Goal: Ask a question: Seek information or help from site administrators or community

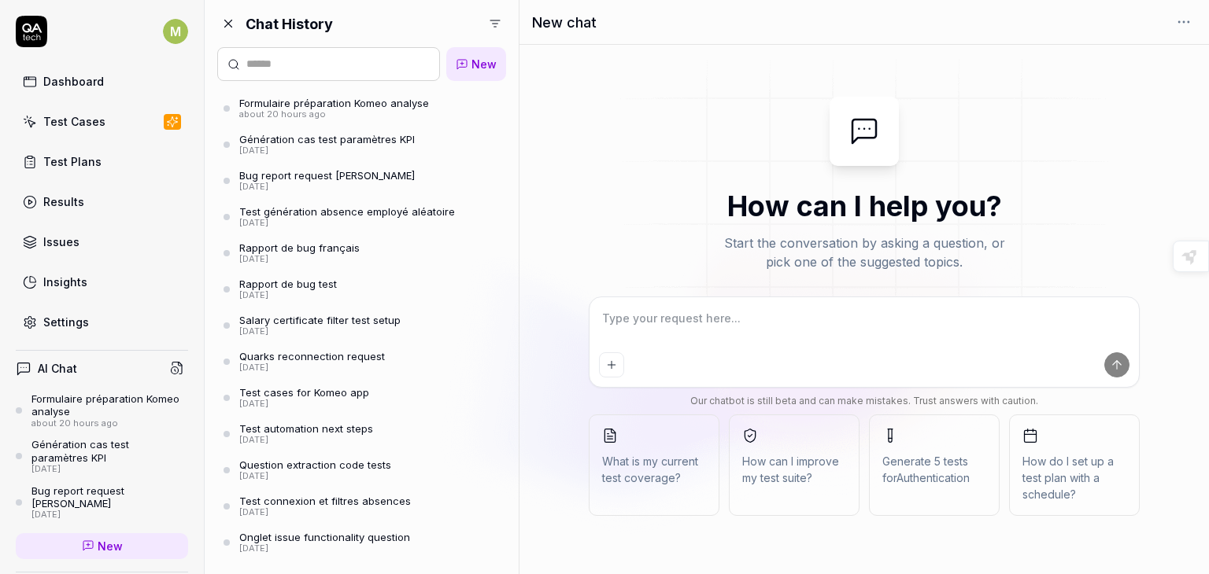
type textarea "*"
type textarea "f"
type textarea "*"
type textarea "fo"
type textarea "*"
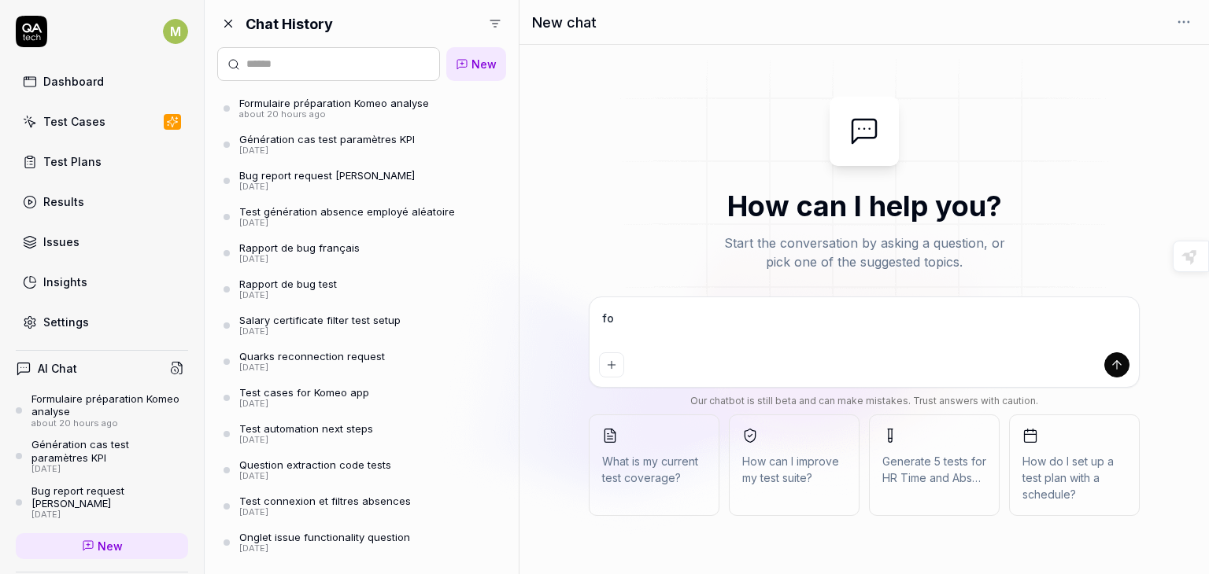
type textarea "fon"
type textarea "*"
type textarea "fonc"
type textarea "*"
type textarea "fonct"
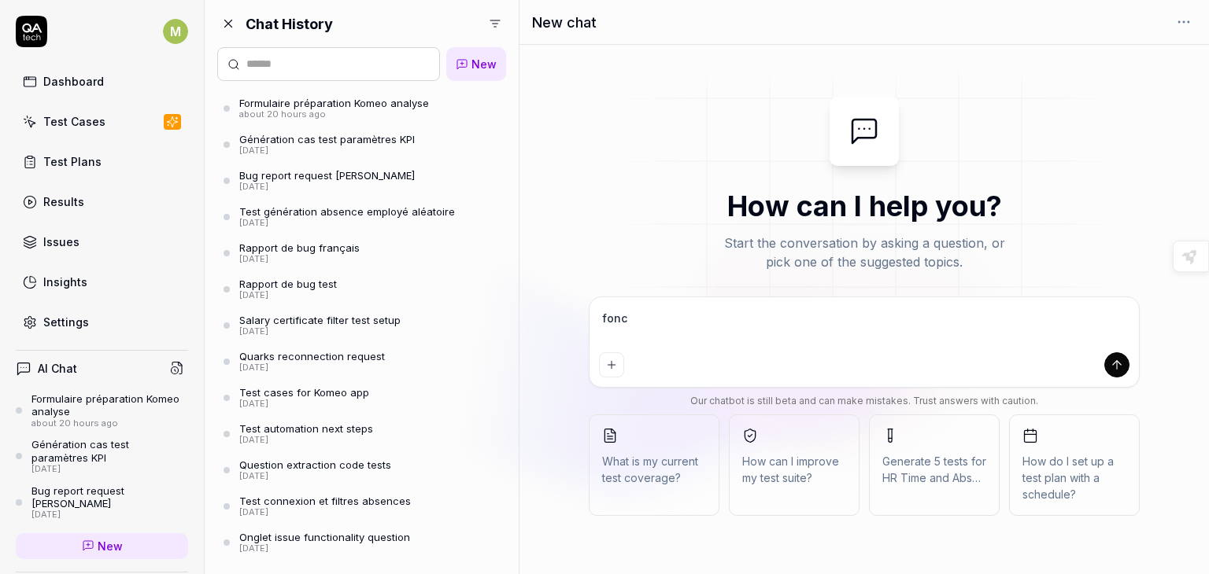
type textarea "*"
type textarea "foncti"
type textarea "*"
type textarea "fonctio"
type textarea "*"
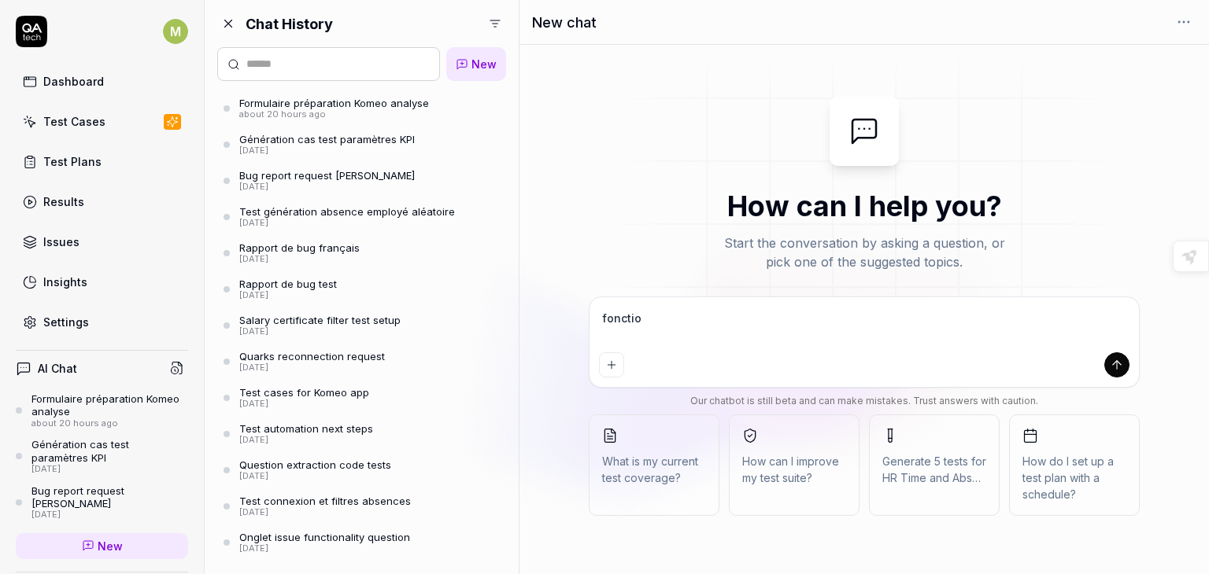
type textarea "fonction"
type textarea "*"
type textarea "fonctiona"
type textarea "*"
type textarea "fonctional"
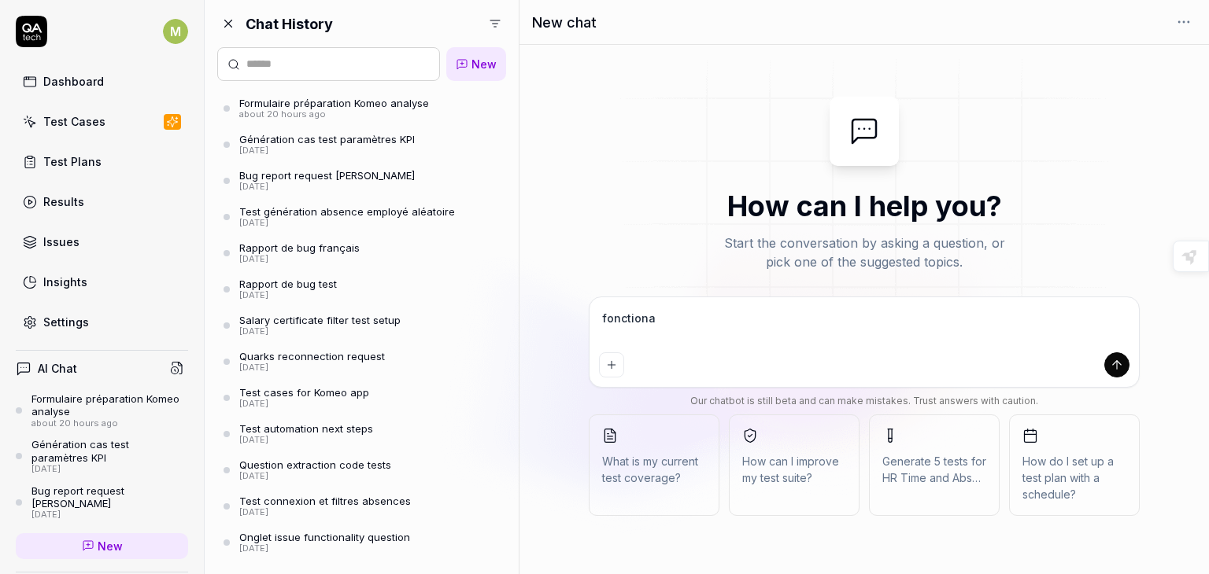
type textarea "*"
type textarea "fonctionali"
type textarea "*"
type textarea "fonctionalit"
type textarea "*"
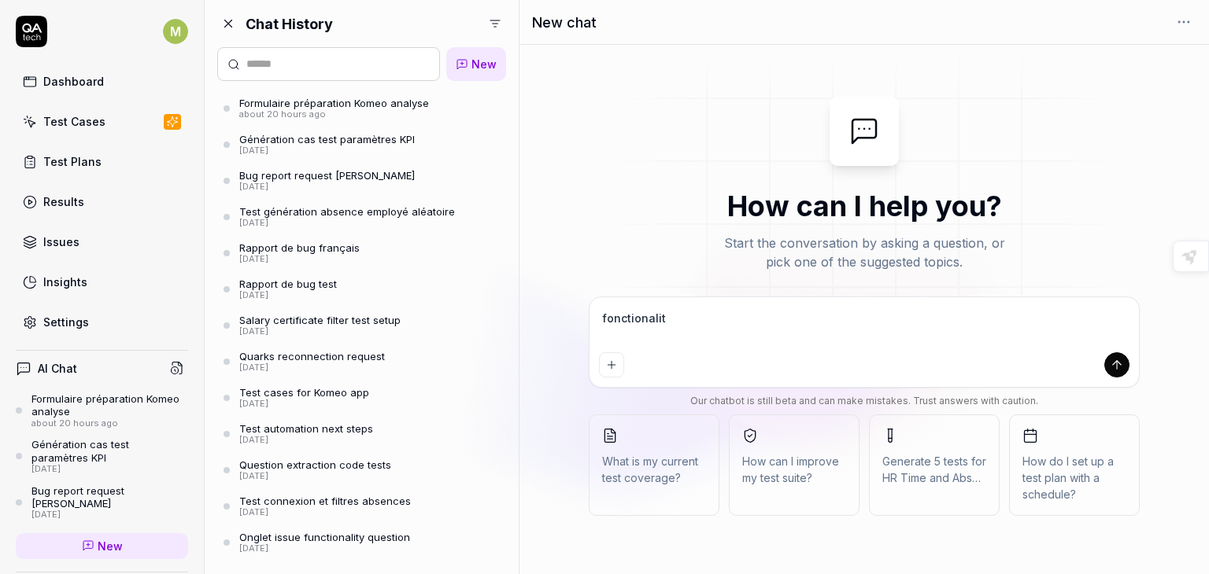
type textarea "fonctionalité"
type textarea "*"
type textarea "fonctionalité"
type textarea "*"
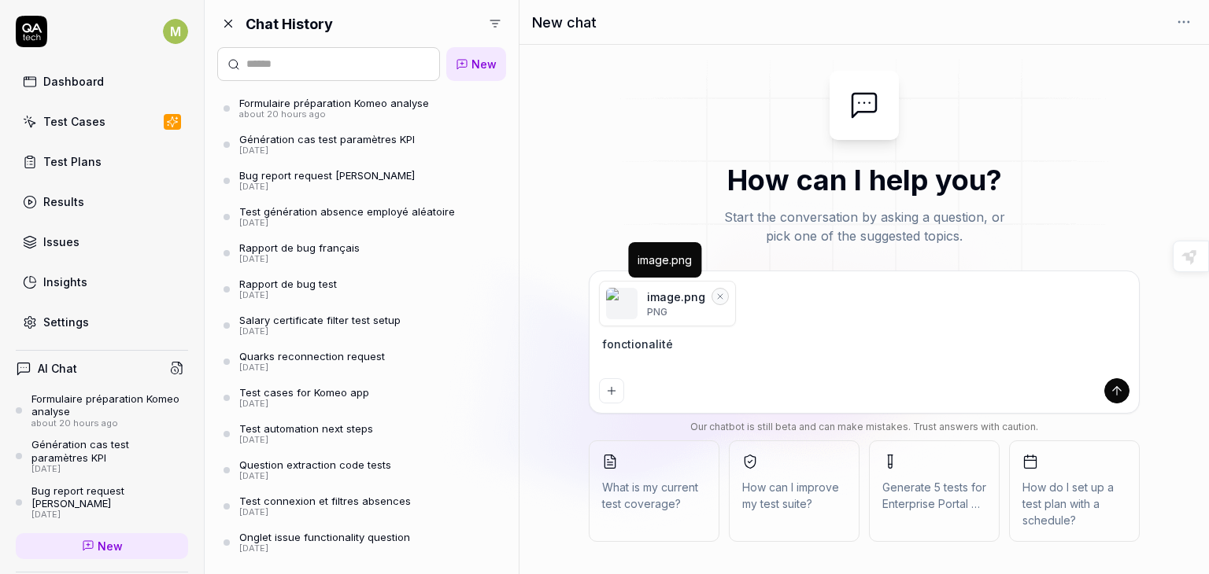
type textarea "fonctionalité"
click at [714, 302] on button "Remove file" at bounding box center [719, 296] width 17 height 17
click at [1120, 397] on icon "submit" at bounding box center [1116, 391] width 14 height 14
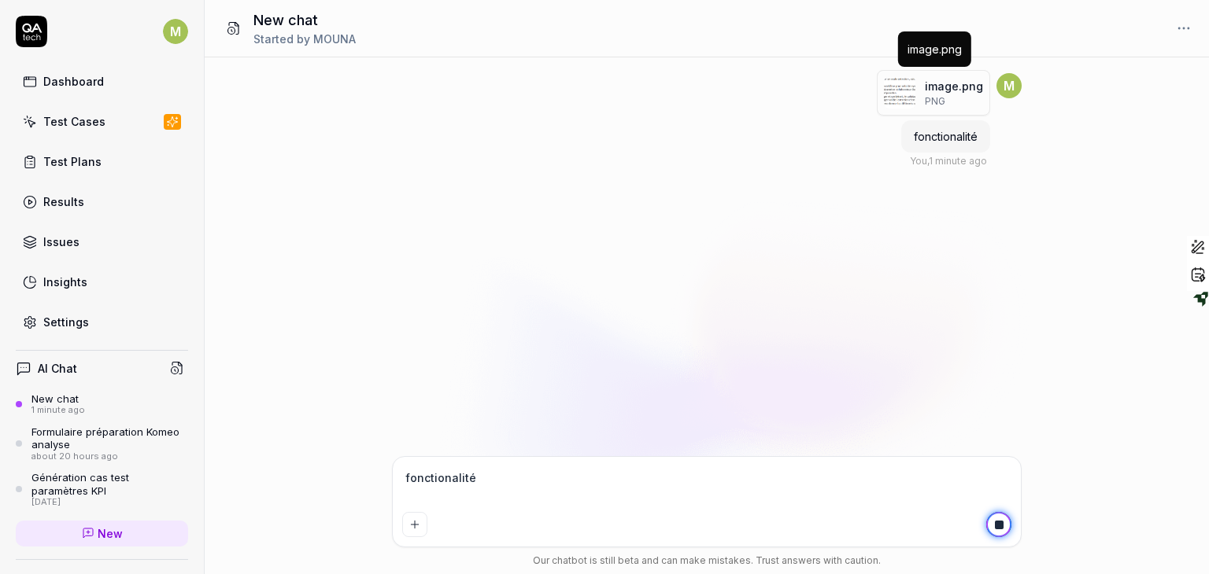
click at [895, 89] on img "button" at bounding box center [899, 92] width 31 height 31
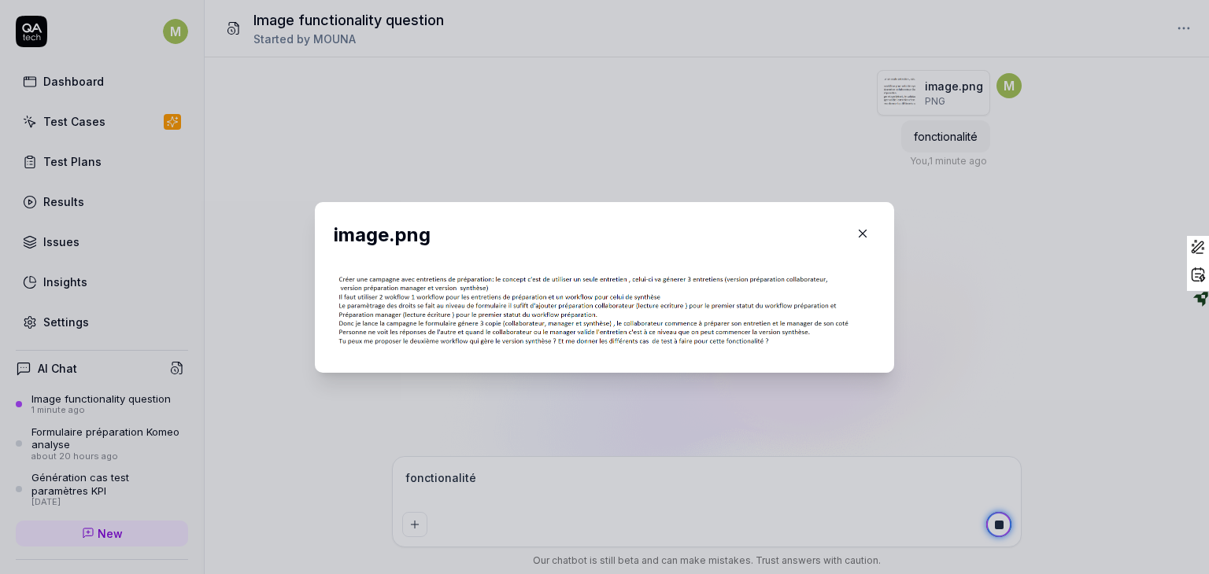
click at [895, 89] on div "​ image.png" at bounding box center [604, 287] width 1209 height 574
click at [696, 218] on div "image.png" at bounding box center [604, 287] width 579 height 171
click at [812, 196] on div "​ image.png" at bounding box center [604, 287] width 642 height 209
click at [855, 228] on icon "button" at bounding box center [862, 234] width 14 height 14
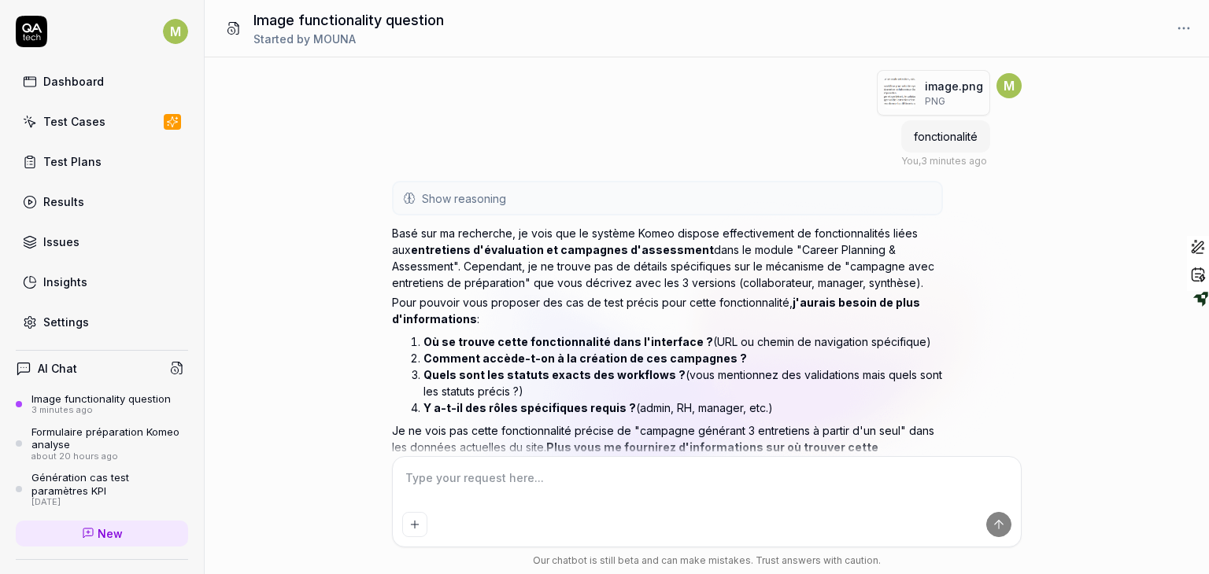
scroll to position [107, 0]
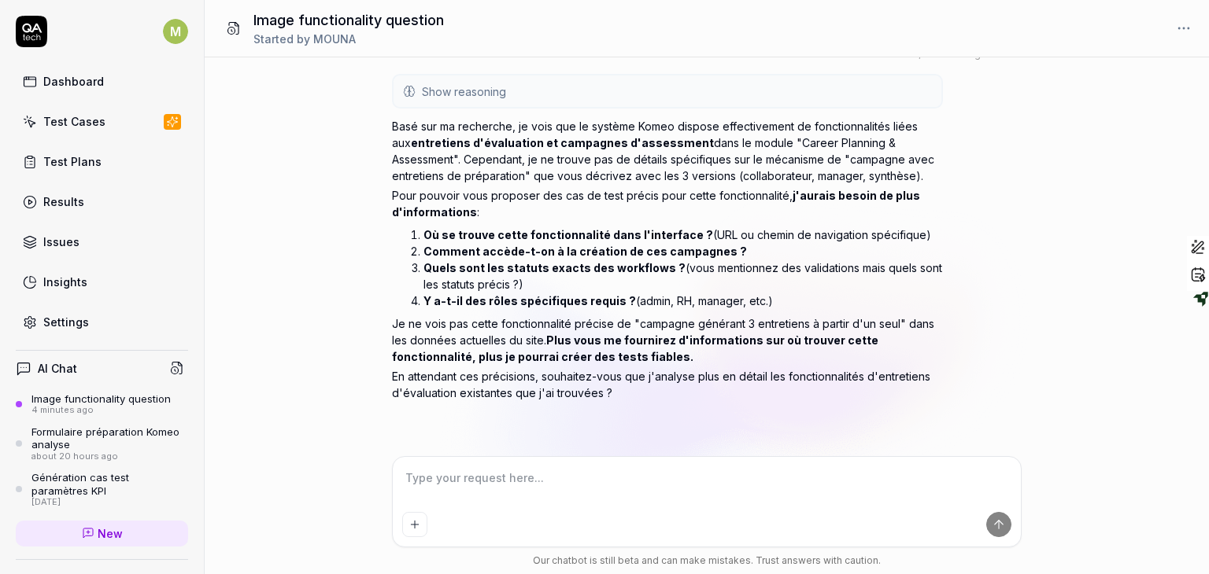
click at [771, 495] on textarea at bounding box center [706, 486] width 609 height 39
type textarea "*"
type textarea "v"
type textarea "*"
type textarea "vo"
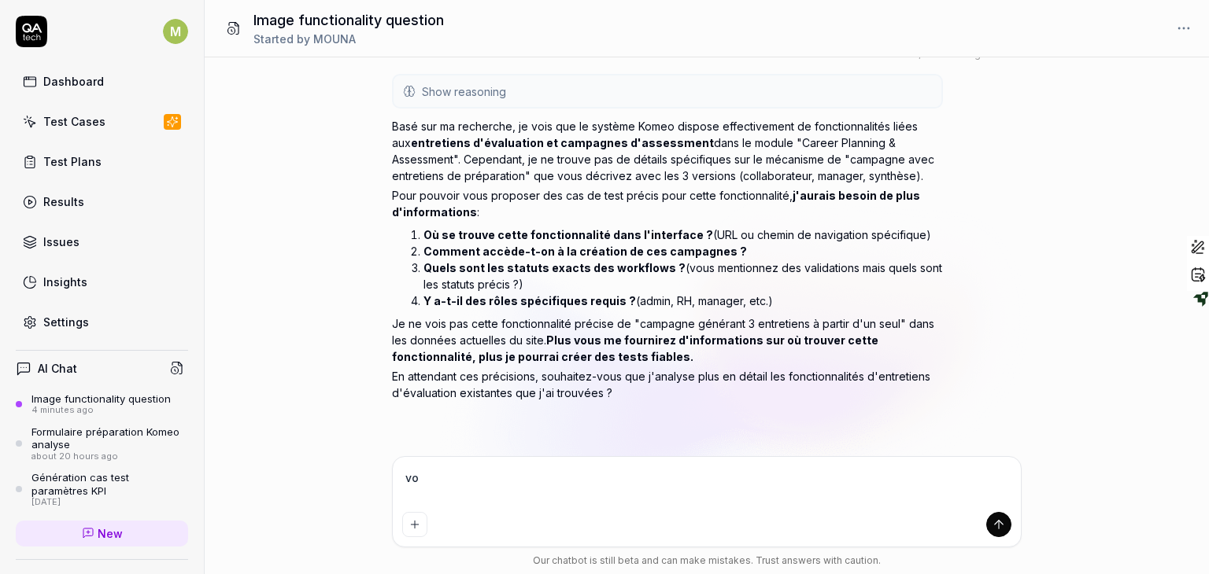
type textarea "*"
type textarea "voi"
type textarea "*"
type textarea "voil"
type textarea "*"
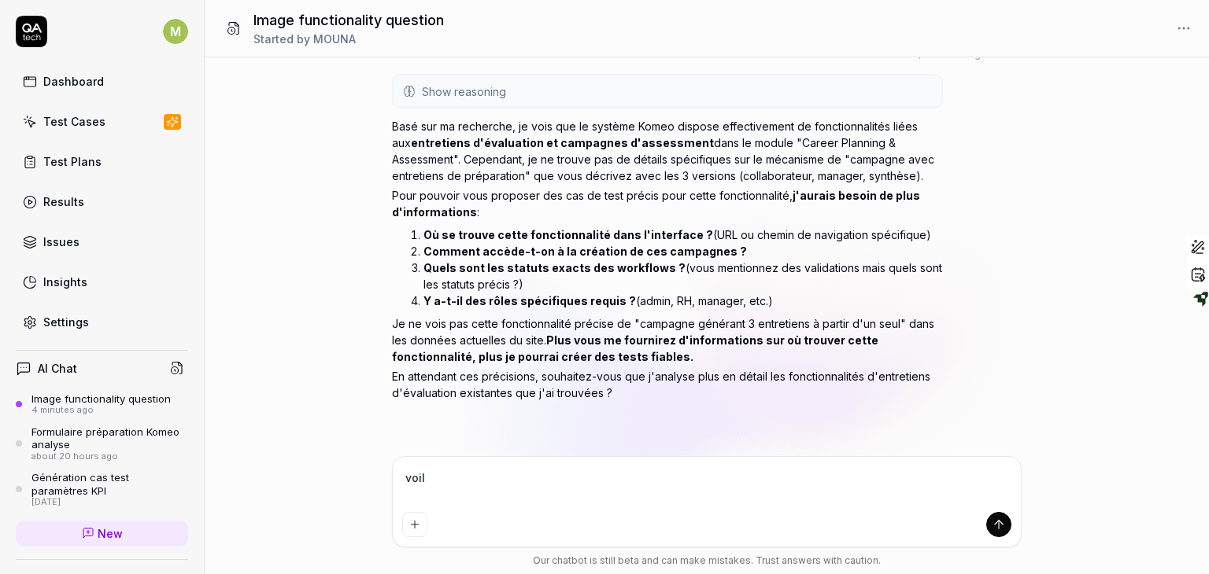
type textarea "voilà"
type textarea "*"
type textarea "voilà"
type textarea "*"
type textarea "voilà l"
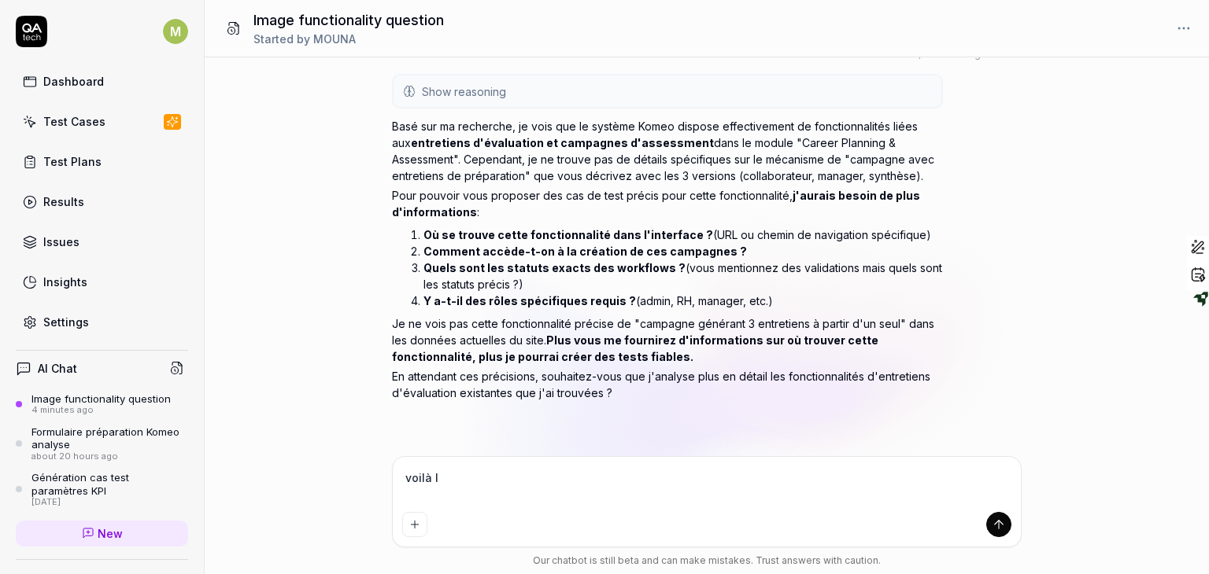
type textarea "*"
type textarea "voilà l'"
type textarea "*"
type textarea "voilà l'u"
type textarea "*"
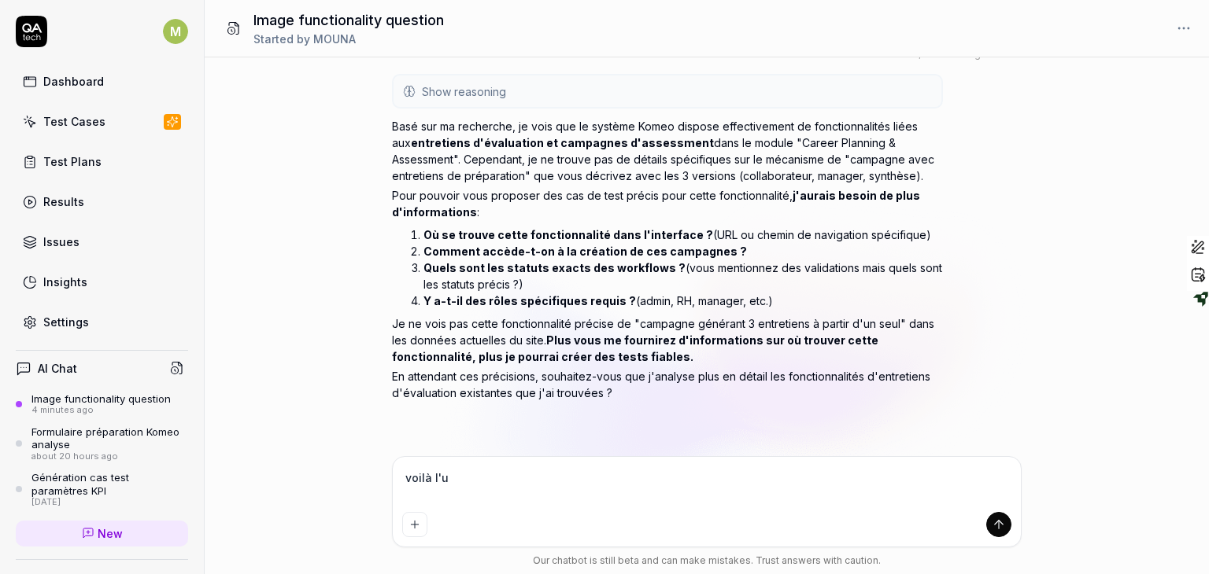
type textarea "voilà l'ur"
type textarea "*"
type textarea "voilà l'url"
type textarea "*"
type textarea "voilà l'url"
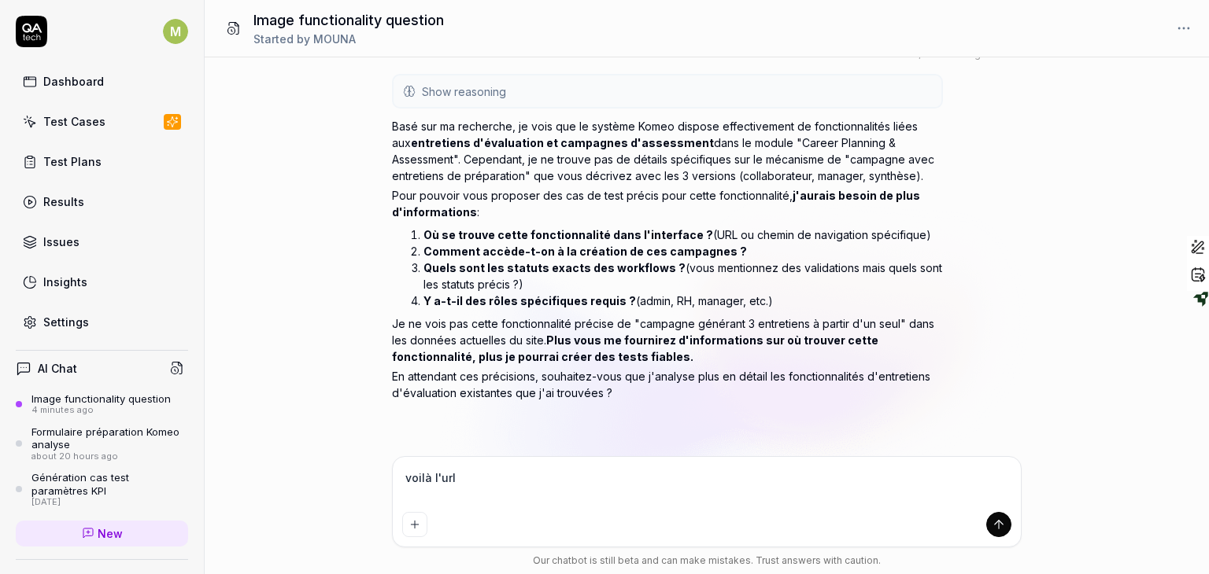
type textarea "*"
type textarea "voilà l'url d"
type textarea "*"
type textarea "voilà l'url de"
type textarea "*"
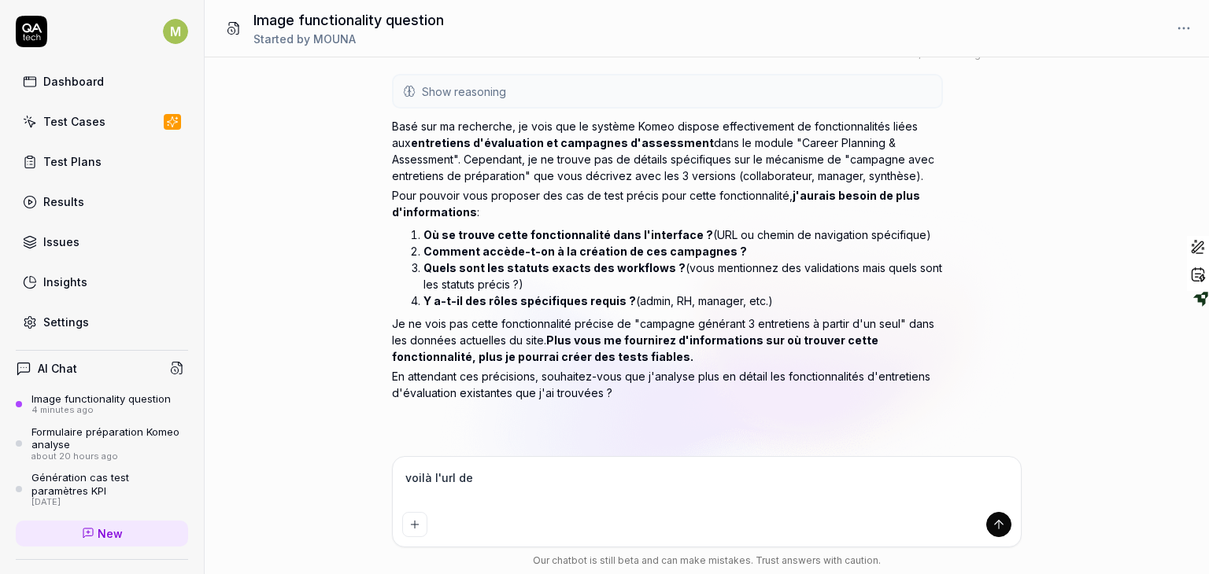
type textarea "voilà l'url de"
type textarea "*"
type textarea "voilà l'url de l"
type textarea "*"
type textarea "voilà l'url de la"
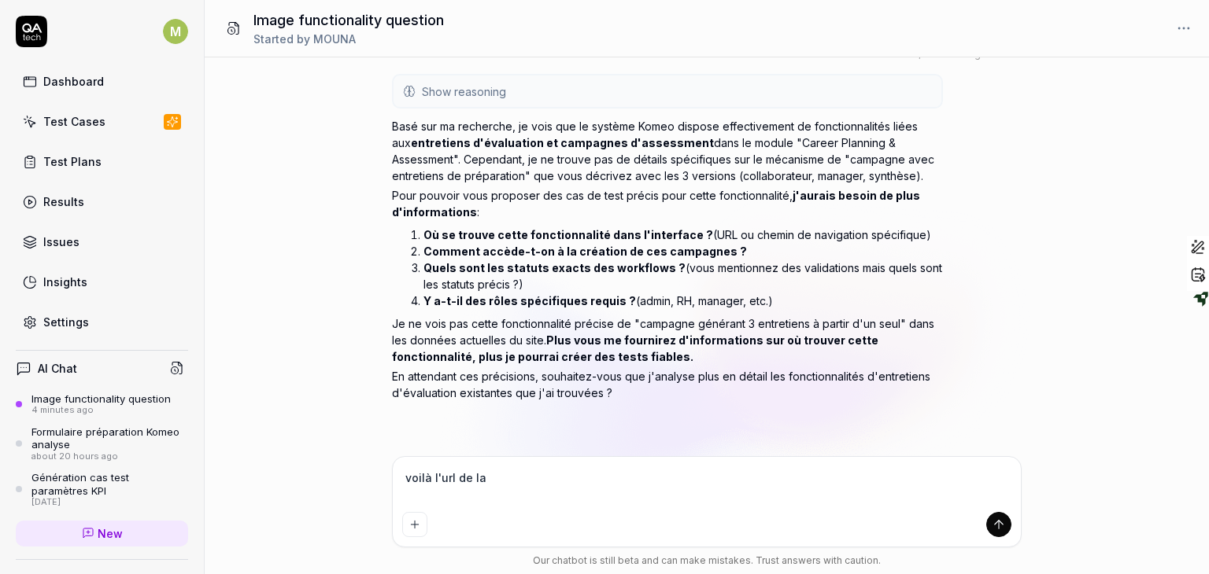
type textarea "*"
type textarea "voilà l'url de la"
type textarea "*"
type textarea "voilà l'url de la c"
type textarea "*"
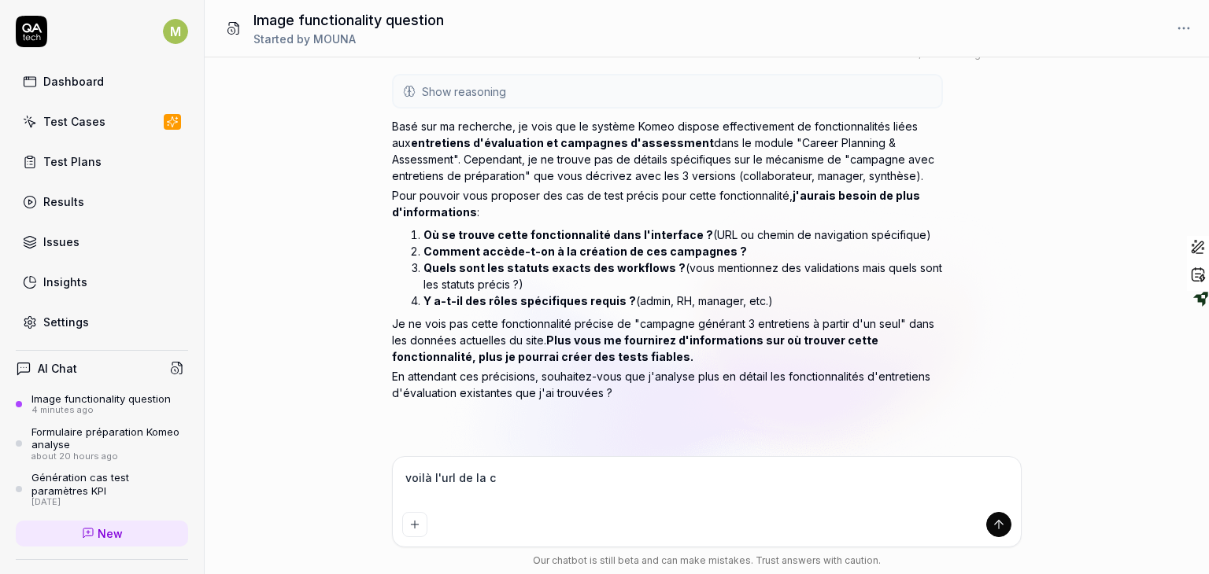
type textarea "voilà l'url de la ca"
type textarea "*"
type textarea "voilà l'url de la cam"
type textarea "*"
type textarea "voilà l'url de la camp"
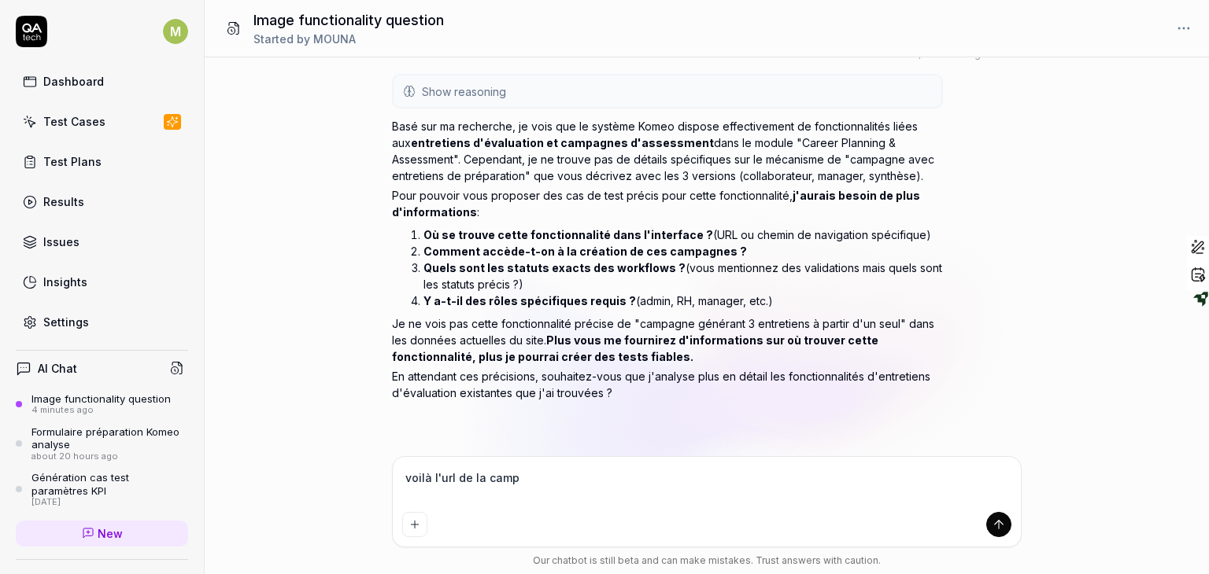
type textarea "*"
type textarea "voilà l'url de la campa"
type textarea "*"
type textarea "voilà l'url de la campag"
type textarea "*"
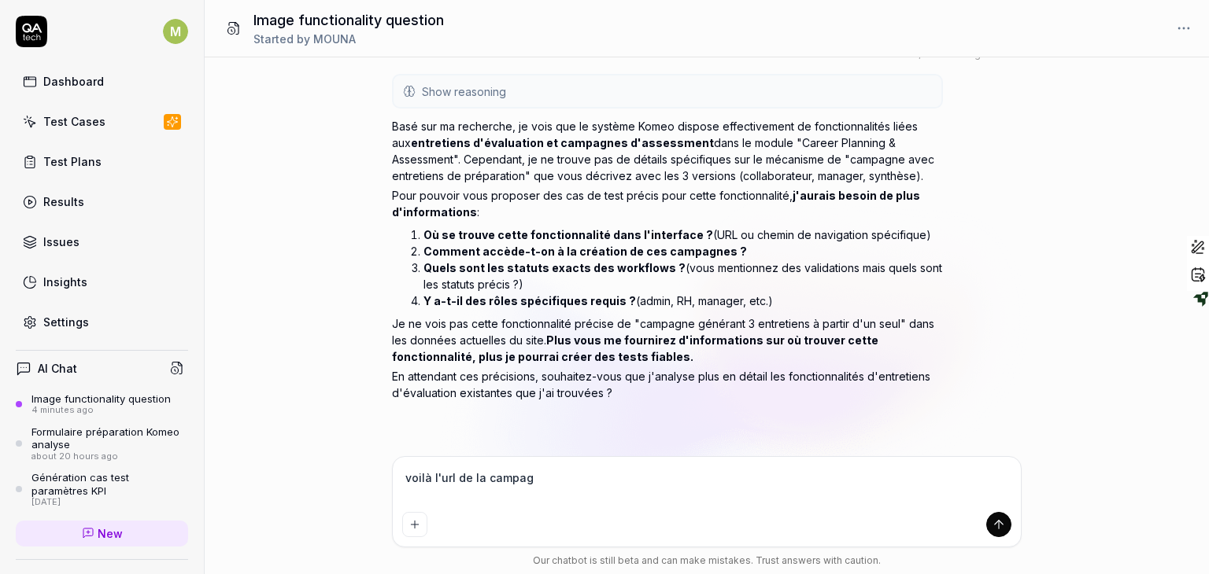
type textarea "voilà l'url de la campagn"
type textarea "*"
type textarea "voilà l'url de la campagne"
type textarea "*"
type textarea "voilà l'url de la campagne"
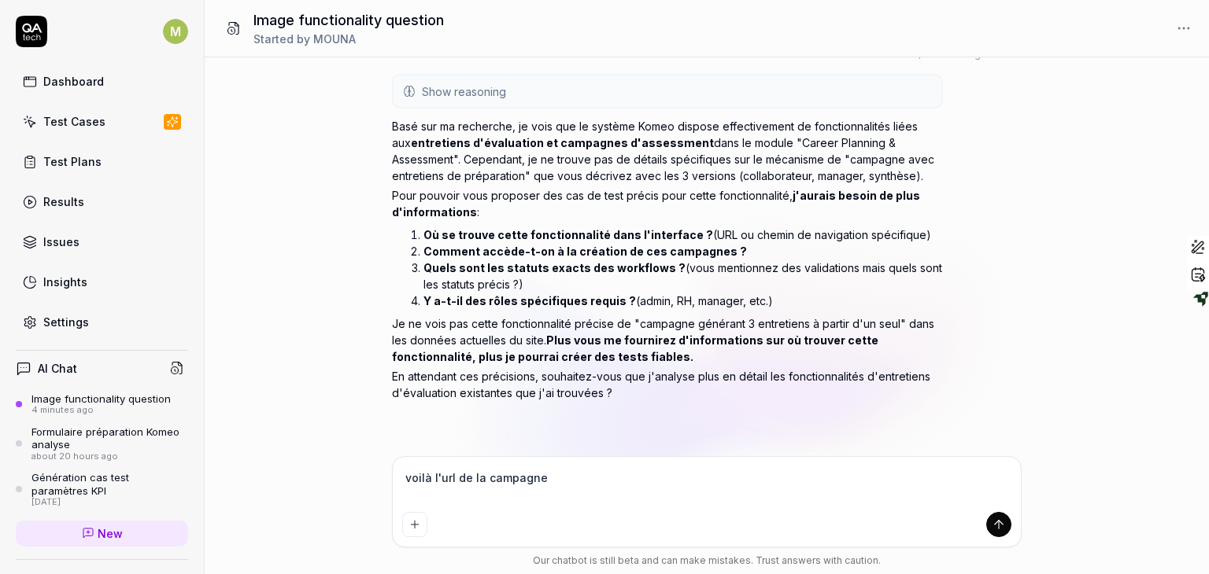
type textarea "*"
type textarea "voilà l'url de la campagne v"
type textarea "*"
type textarea "voilà l'url de la campagne vs"
type textarea "*"
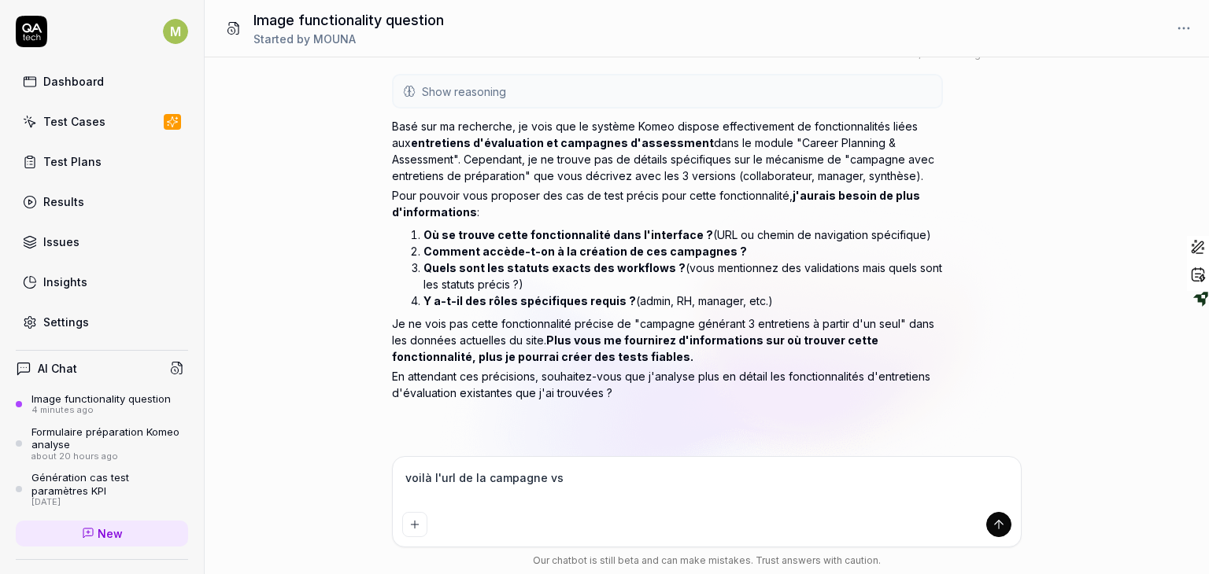
type textarea "voilà l'url de la campagne vs t"
type textarea "*"
type textarea "voilà l'url de la campagne vs tr"
type textarea "*"
type textarea "voilà l'url de la campagne vs tro"
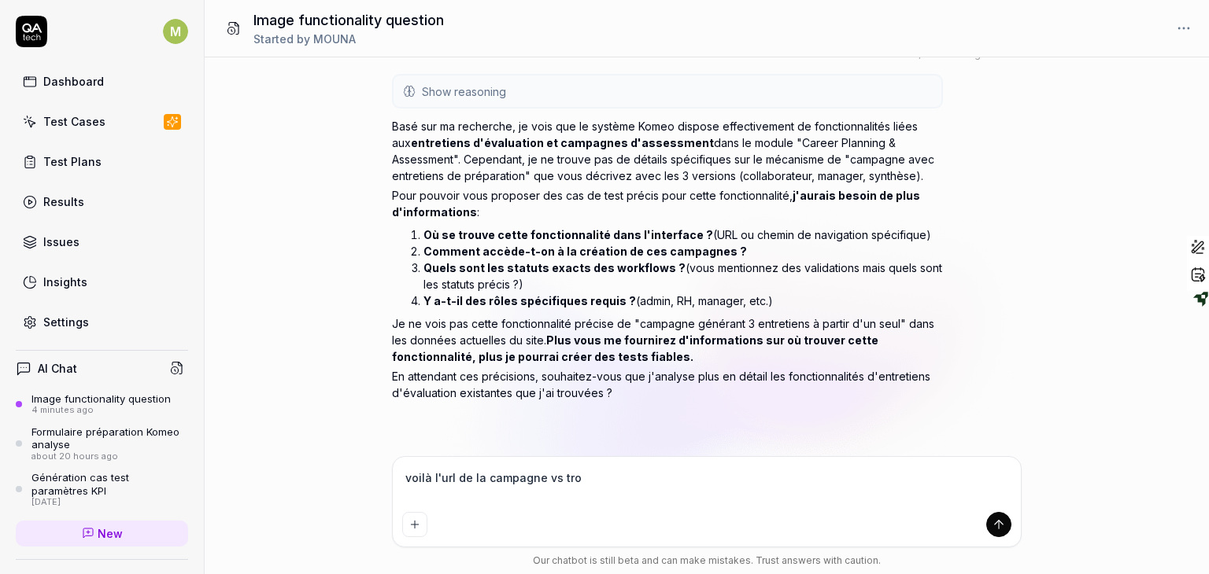
type textarea "*"
type textarea "voilà l'url de la campagne vs trou"
type textarea "*"
type textarea "voilà l'url de la campagne vs trouv"
type textarea "*"
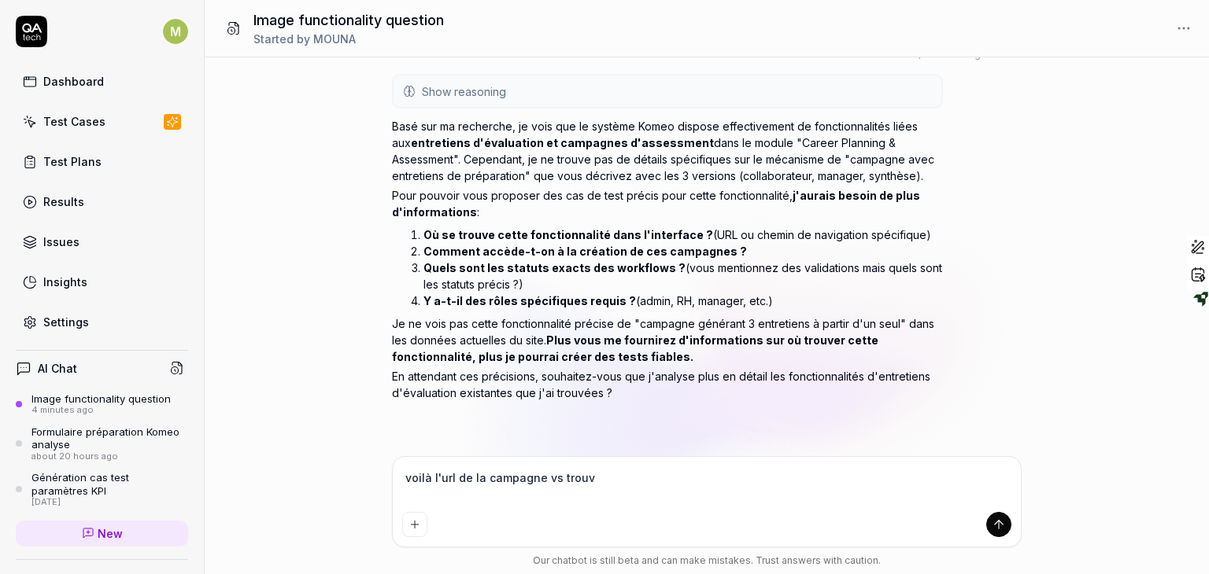
type textarea "voilà l'url de la campagne vs trouvr"
type textarea "*"
type textarea "voilà l'url de la campagne vs trouvre"
type textarea "*"
type textarea "voilà l'url de la campagne vs trouvrer"
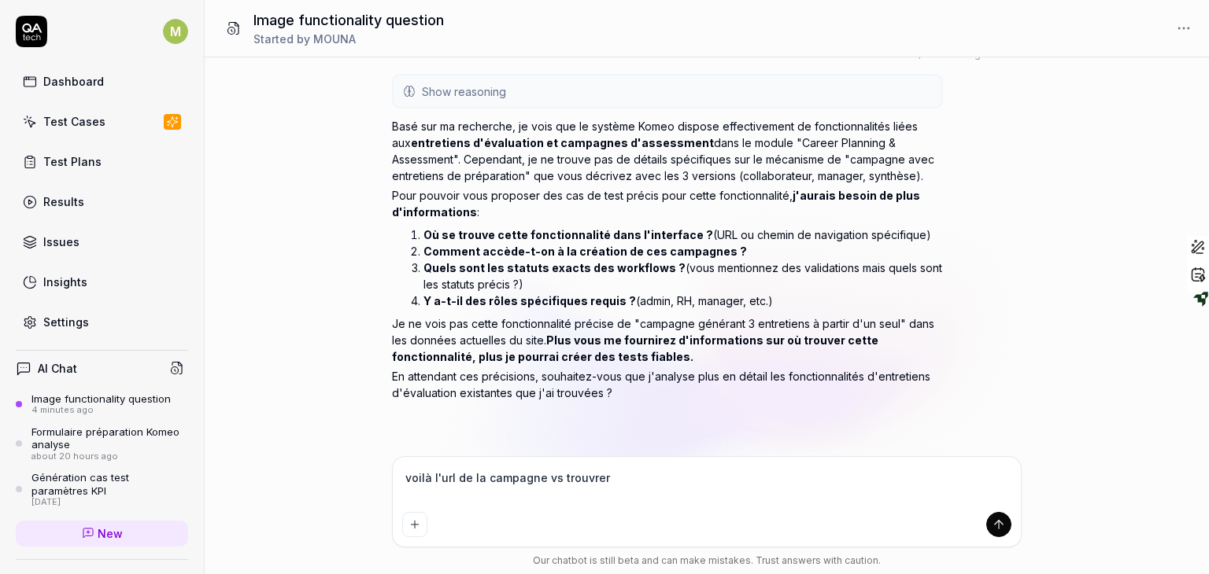
type textarea "*"
type textarea "voilà l'url de la campagne vs trouvrer"
type textarea "*"
type textarea "voilà l'url de la campagne vs trouvrer l"
type textarea "*"
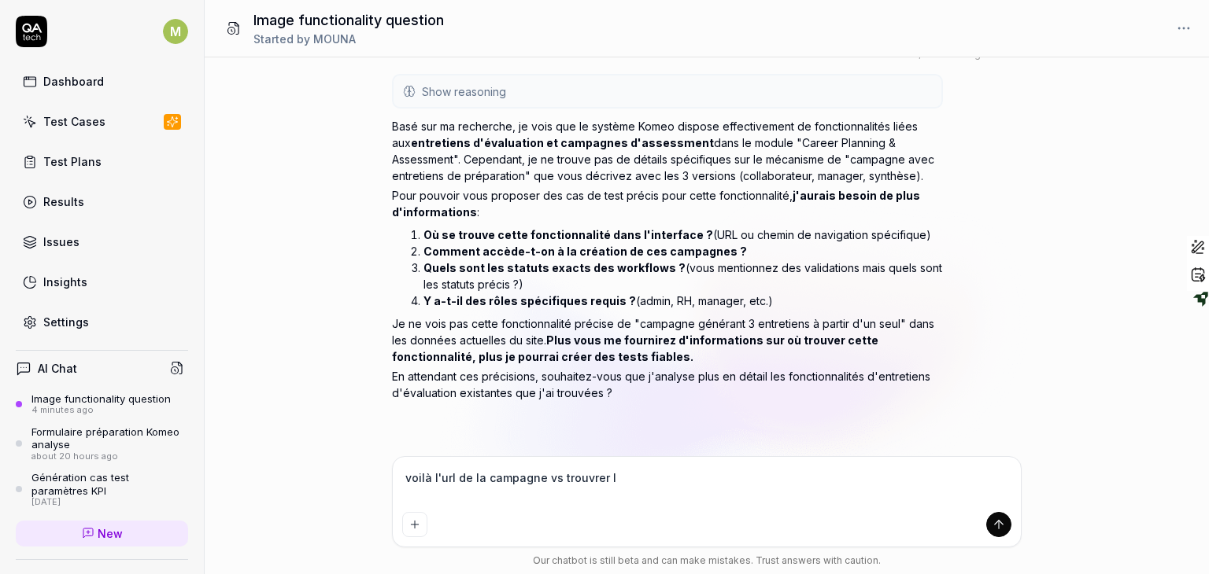
type textarea "voilà l'url de la campagne vs trouvrer le"
type textarea "*"
type textarea "voilà l'url de la campagne vs trouvrer les"
type textarea "*"
type textarea "voilà l'url de la campagne vs trouvrer les"
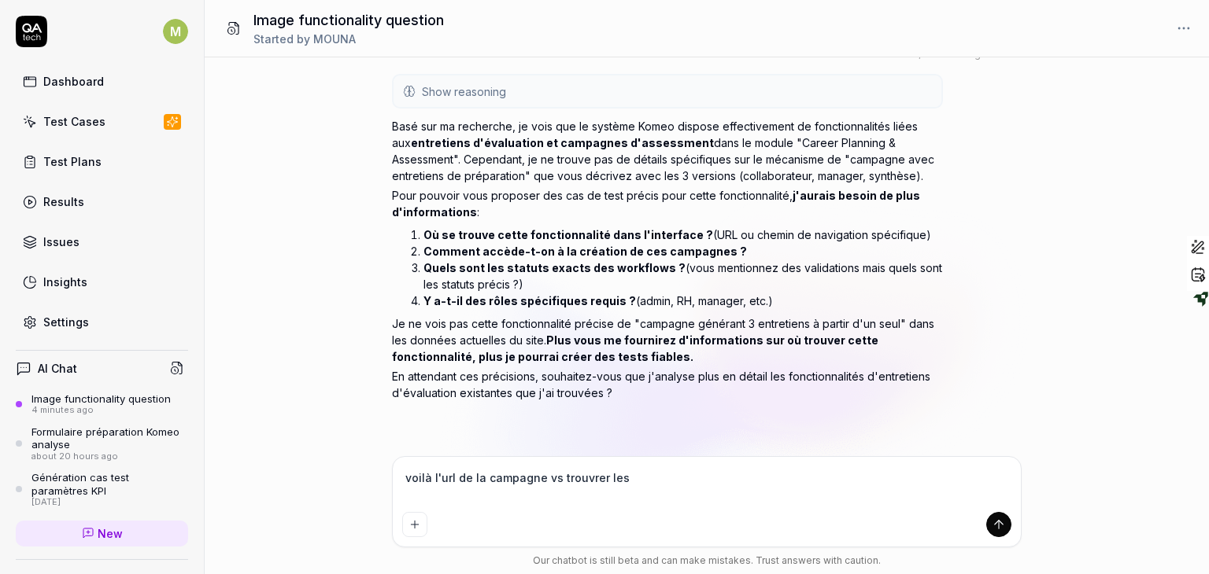
type textarea "*"
type textarea "voilà l'url de la campagne vs trouvrer les i"
type textarea "*"
type textarea "voilà l'url de la campagne vs trouvrer les in"
type textarea "*"
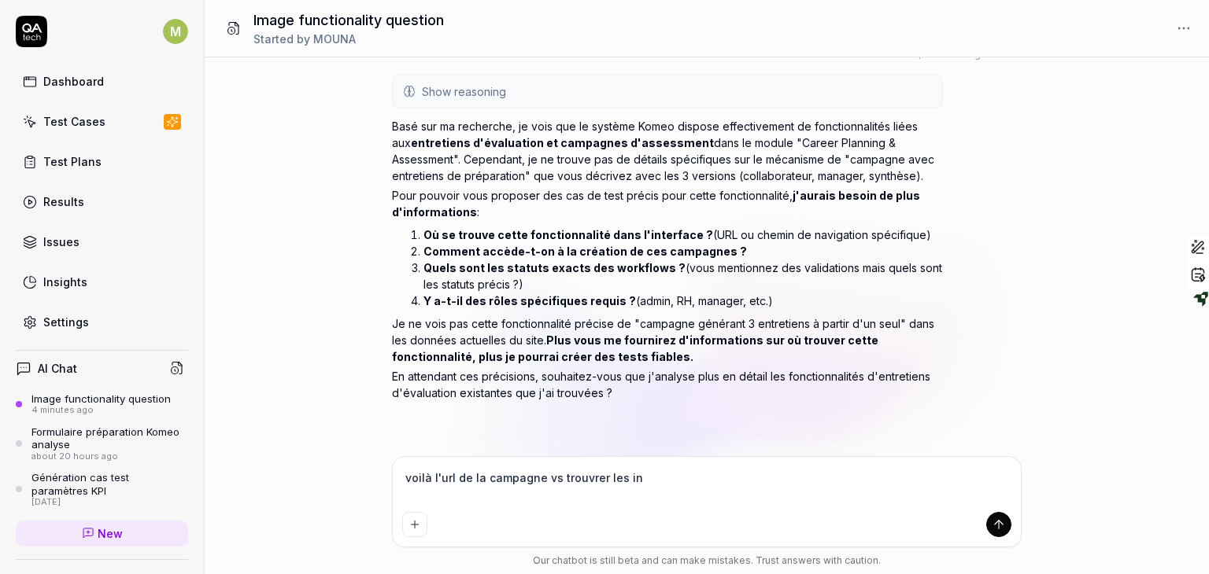
type textarea "voilà l'url de la campagne vs trouvrer les inf"
type textarea "*"
type textarea "voilà l'url de la campagne vs trouvrer les info"
type textarea "*"
type textarea "voilà l'url de la campagne vs trouvrer les infor"
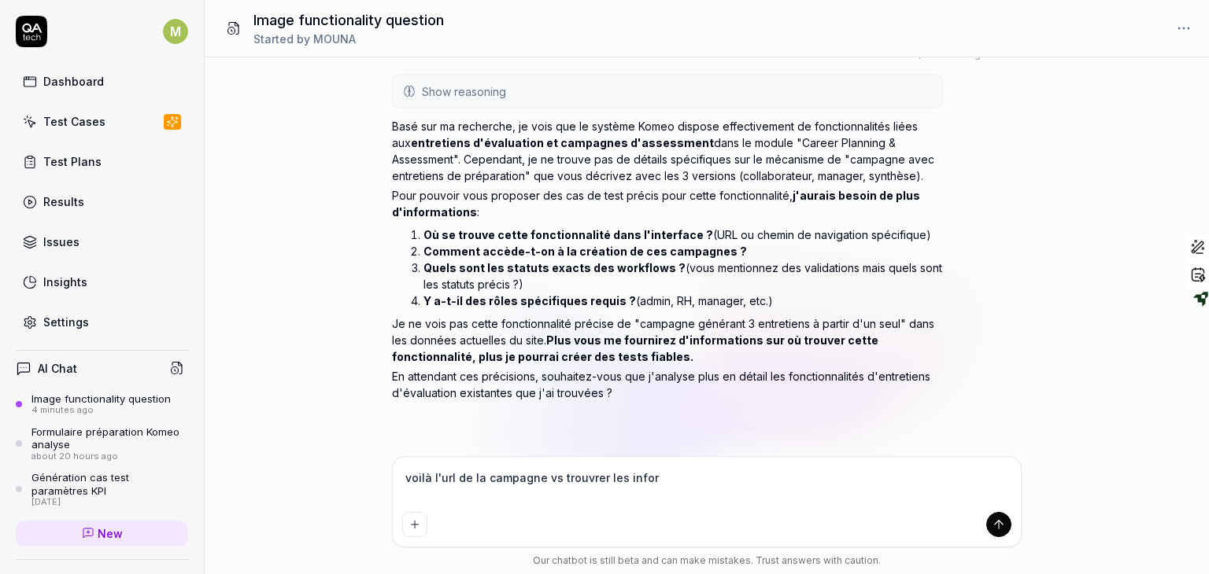
type textarea "*"
type textarea "voilà l'url de la campagne vs trouvrer les inform"
type textarea "*"
type textarea "voilà l'url de la campagne vs trouvrer les informa"
type textarea "*"
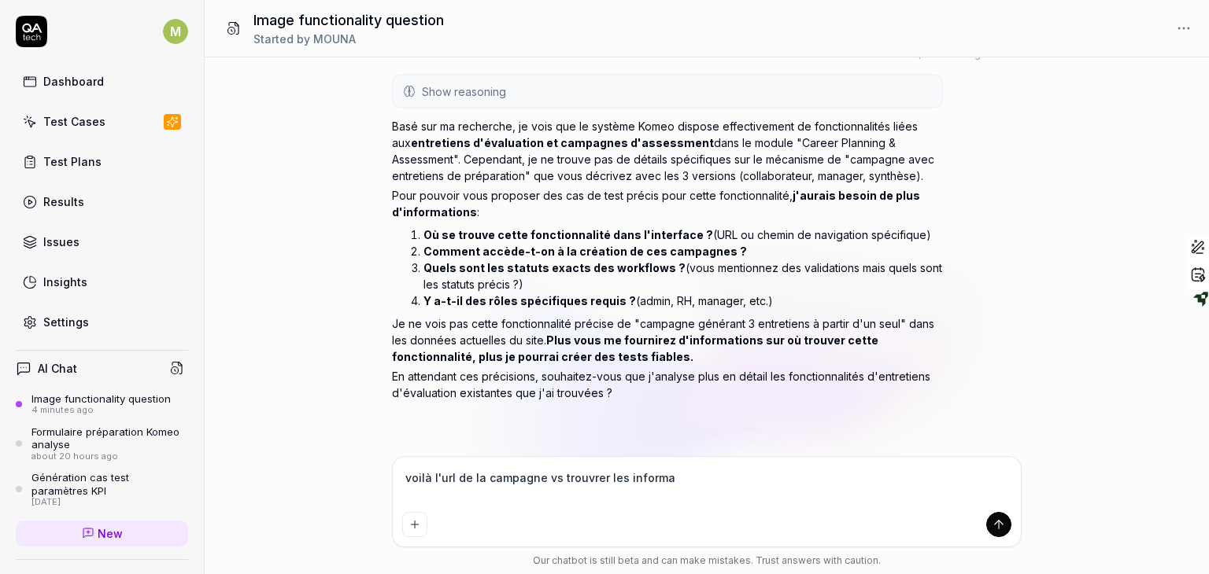
type textarea "voilà l'url de la campagne vs trouvrer les informat"
type textarea "*"
type textarea "voilà l'url de la campagne vs trouvrer les informati"
type textarea "*"
type textarea "voilà l'url de la campagne vs trouvrer les informatio"
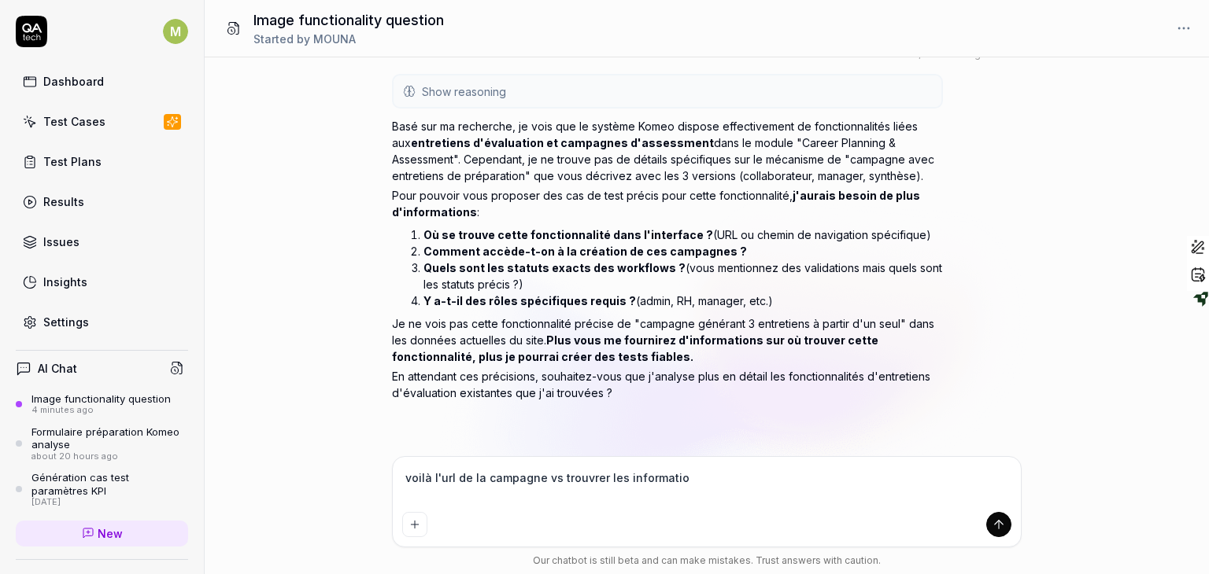
type textarea "*"
type textarea "voilà l'url de la campagne vs trouvrer les information"
type textarea "*"
type textarea "voilà l'url de la campagne vs trouvrer les informations"
type textarea "*"
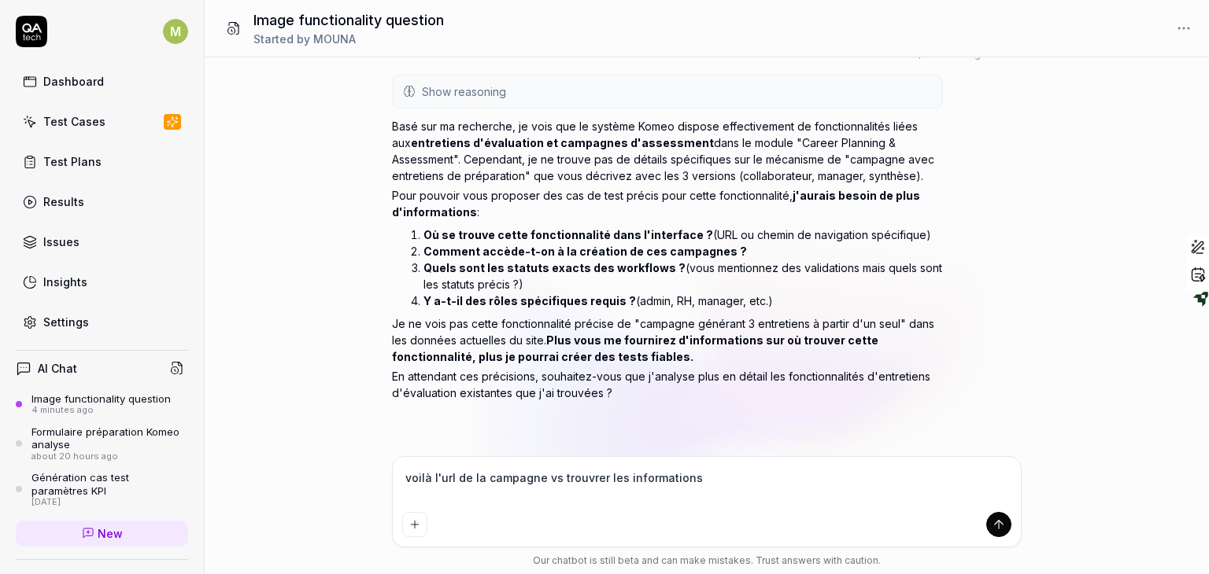
type textarea "voilà l'url de la campagne vs trouvrer les informations"
type textarea "*"
type textarea "voilà l'url de la campagne vs trouvrer les informations n"
type textarea "*"
type textarea "voilà l'url de la campagne vs trouvrer les informations ne"
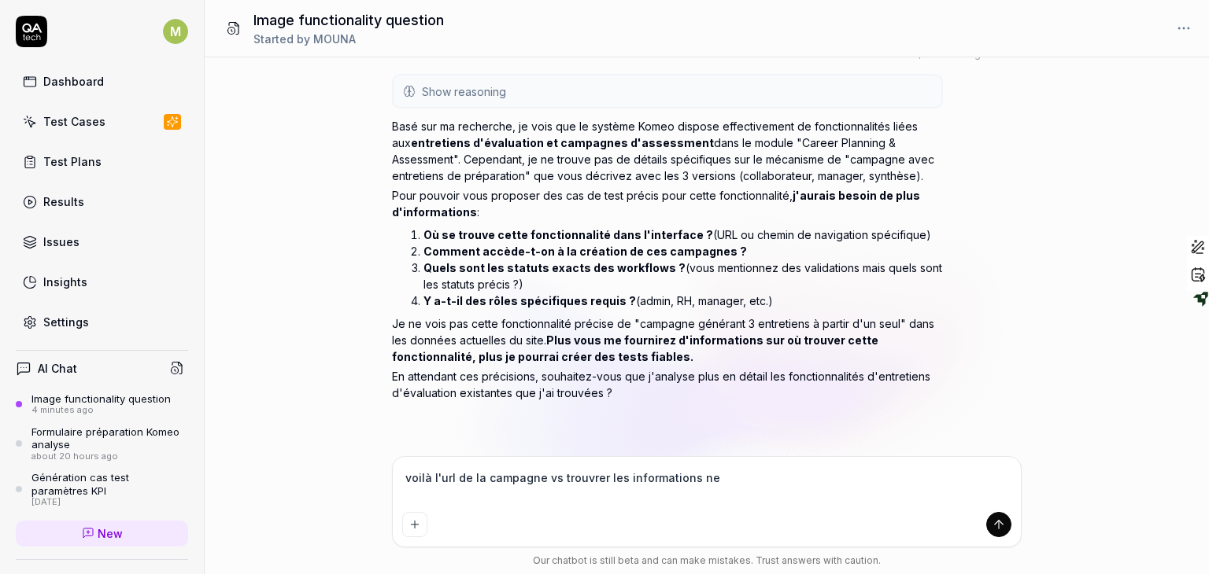
type textarea "*"
type textarea "voilà l'url de la campagne vs trouvrer les informations nec"
type textarea "*"
type textarea "voilà l'url de la campagne vs trouvrer les informations nece"
type textarea "*"
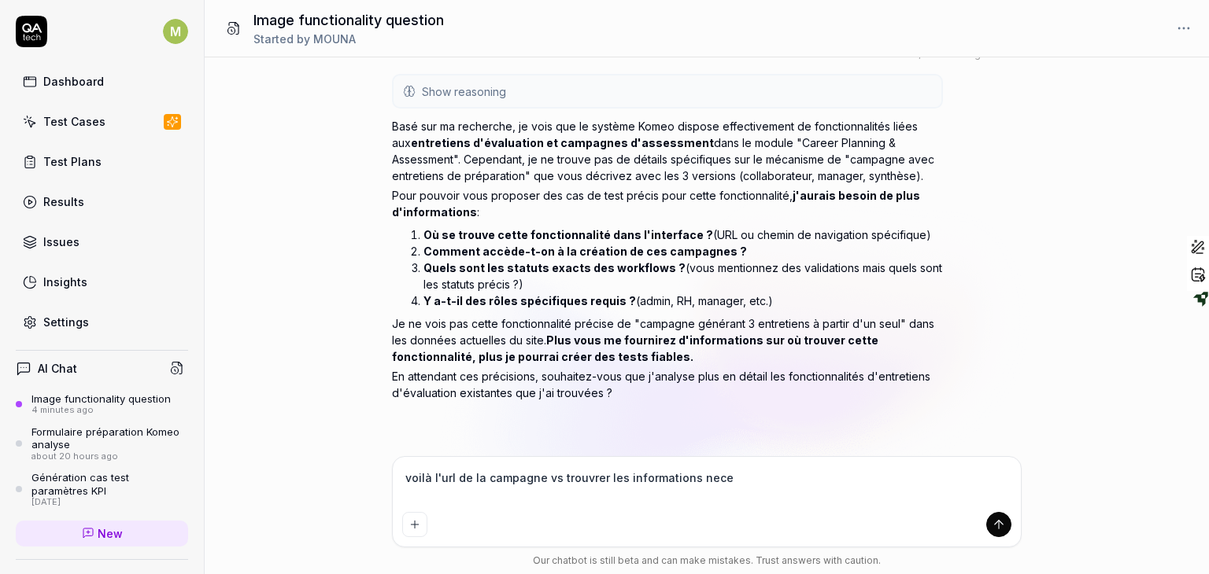
type textarea "voilà l'url de la campagne vs trouvrer les informations neces"
type textarea "*"
type textarea "voilà l'url de la campagne vs trouvrer les informations necess"
type textarea "*"
type textarea "voilà l'url de la campagne vs trouvrer les informations necessa"
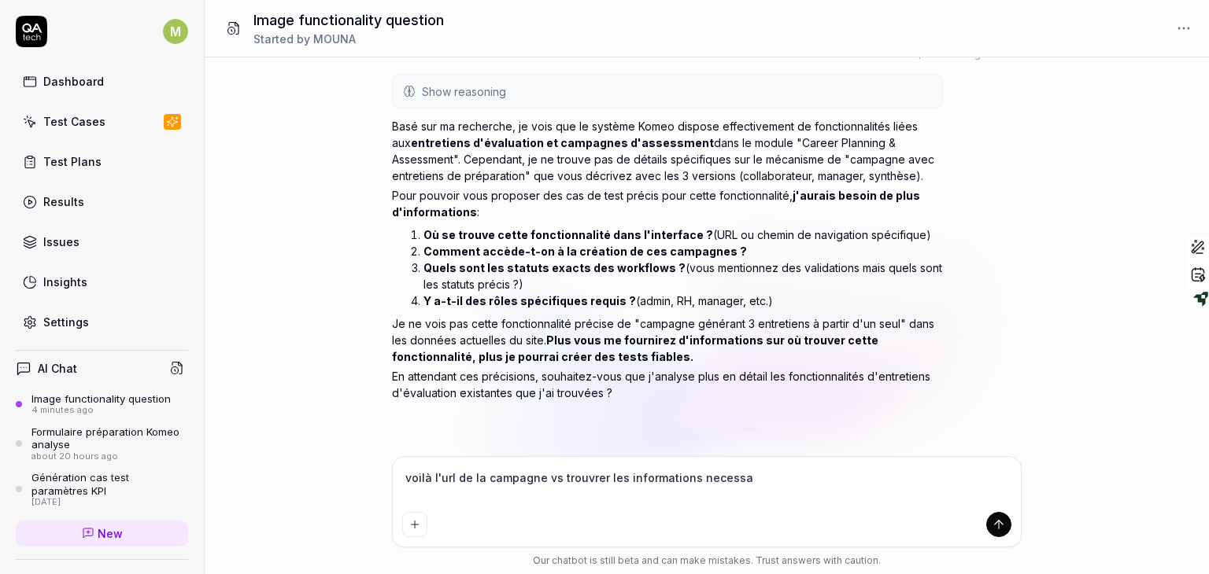
type textarea "*"
type textarea "voilà l'url de la campagne vs trouvrer les informations necessai"
type textarea "*"
type textarea "voilà l'url de la campagne vs trouvrer les informations necessair"
type textarea "*"
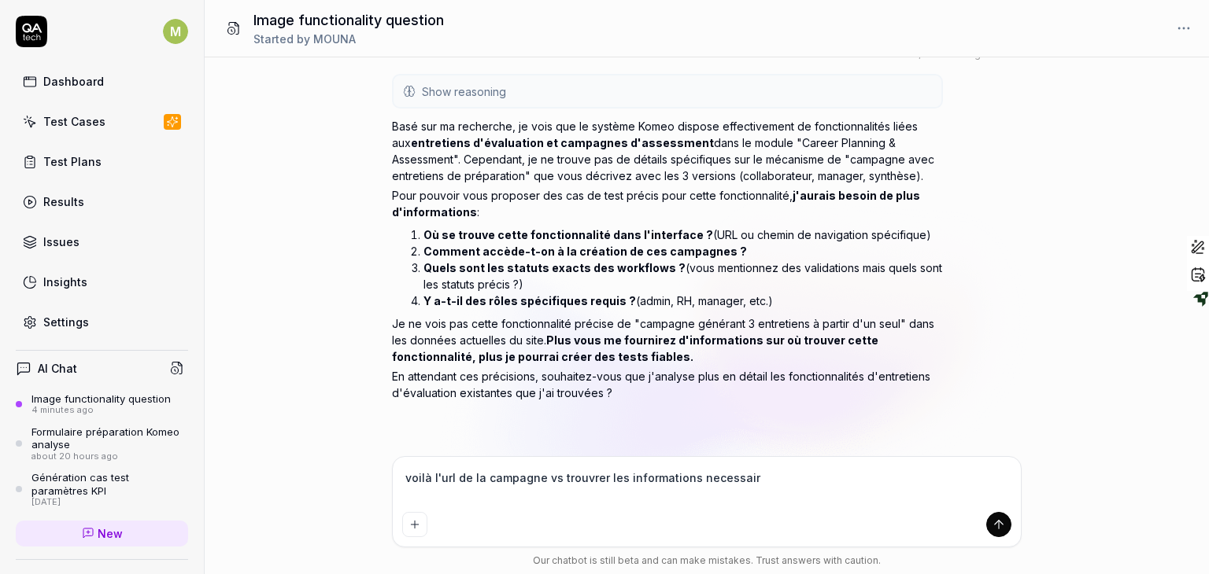
type textarea "voilà l'url de la campagne vs trouvrer les informations necessaire"
type textarea "*"
type textarea "voilà l'url de la campagne vs trouvrer les informations necessaires"
type textarea "*"
type textarea "voilà l'url de la campagne vs trouvrer les informations necessaires"
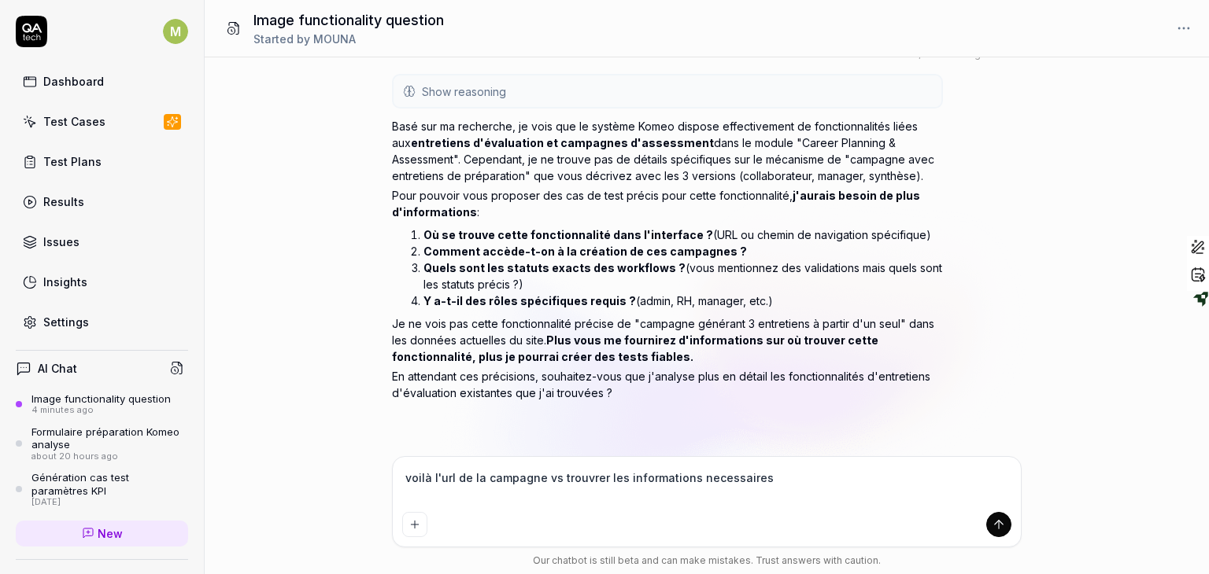
type textarea "*"
type textarea "voilà l'url de la campagne vs trouvrer les informations necessaires d"
type textarea "*"
type textarea "voilà l'url de la campagne vs trouvrer les informations necessaires da"
type textarea "*"
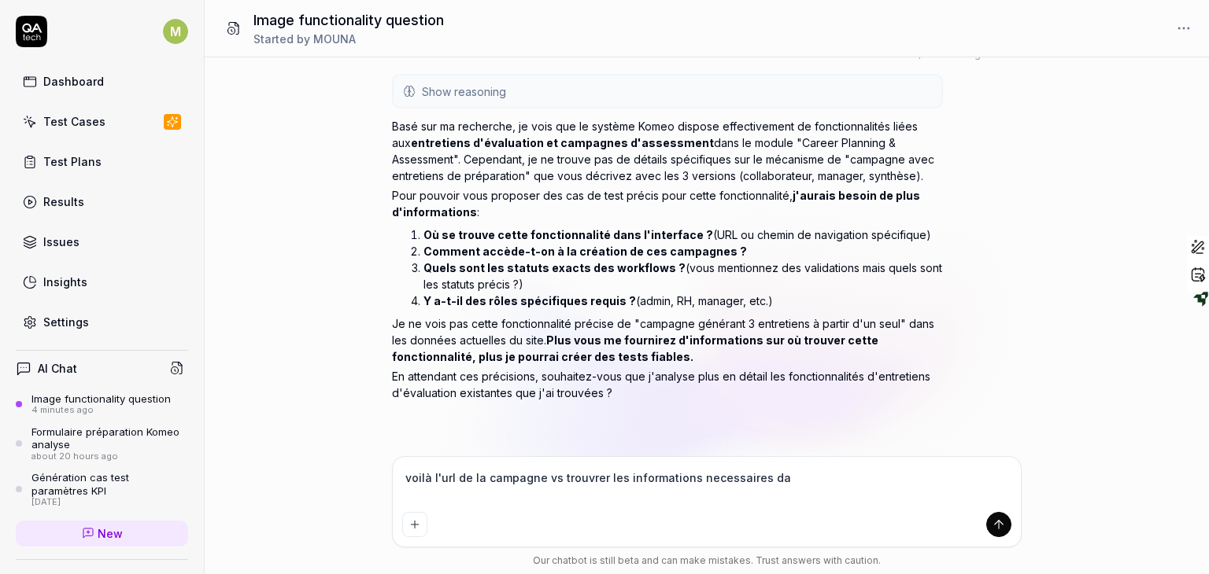
type textarea "voilà l'url de la campagne vs trouvrer les informations necessaires dan"
type textarea "*"
type textarea "voilà l'url de la campagne vs trouvrer les informations necessaires dans"
type textarea "*"
type textarea "voilà l'url de la campagne vs trouvrer les informations necessaires dans"
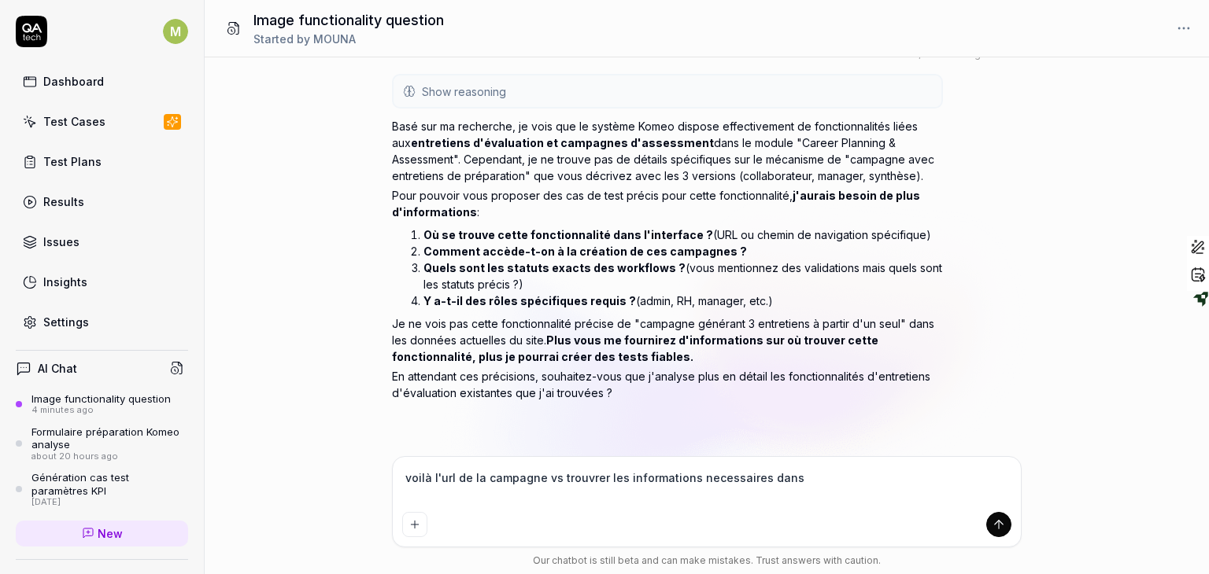
type textarea "*"
type textarea "voilà l'url de la campagne vs trouvrer les informations necessaires dans l"
type textarea "*"
type textarea "voilà l'url de la campagne vs trouvrer les informations necessaires dans l'"
type textarea "*"
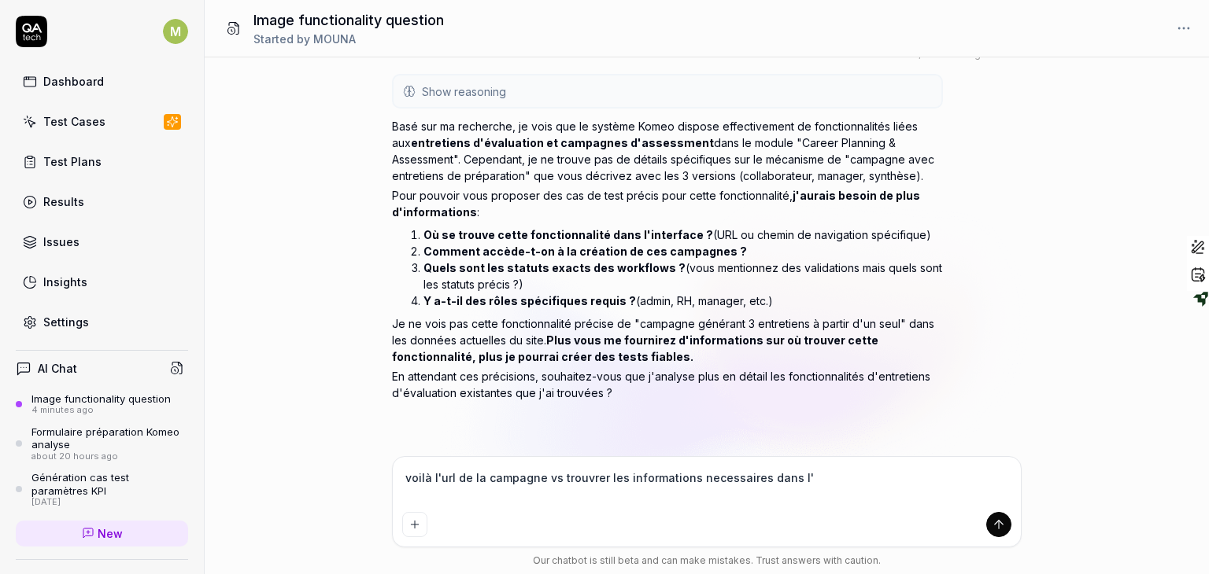
type textarea "voilà l'url de la campagne vs trouvrer les informations necessaires dans l'o"
type textarea "*"
type textarea "voilà l'url de la campagne vs trouvrer les informations necessaires dans l'on"
type textarea "*"
type textarea "voilà l'url de la campagne vs trouvrer les informations necessaires dans l'ong"
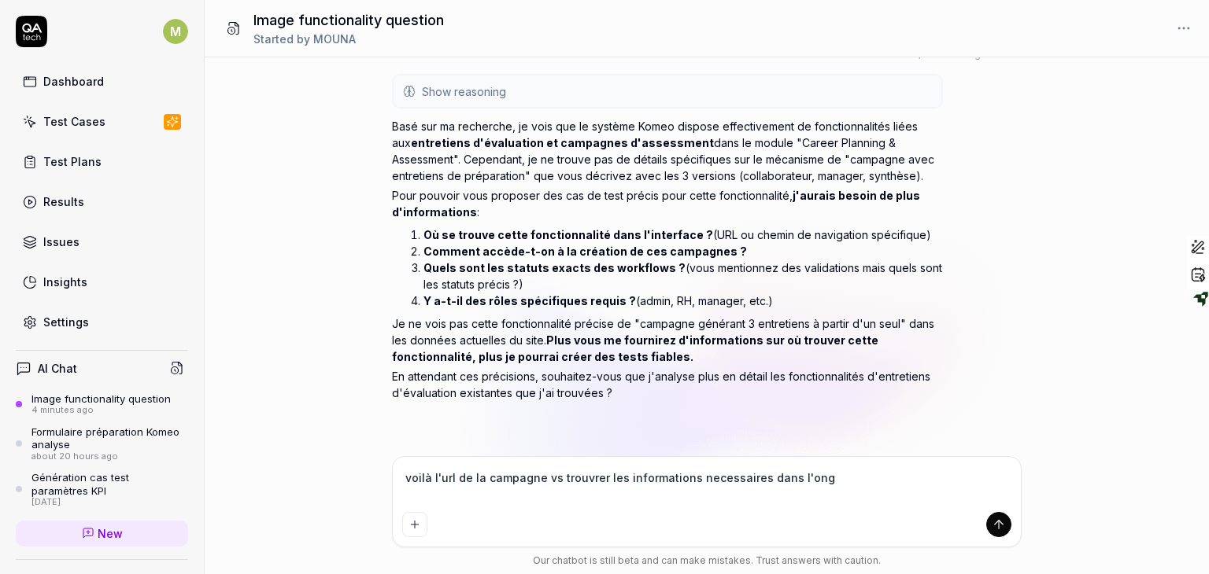
type textarea "*"
type textarea "voilà l'url de la campagne vs trouvrer les informations necessaires dans l'ongl"
type textarea "*"
type textarea "voilà l'url de la campagne vs trouvrer les informations necessaires dans l'ongle"
type textarea "*"
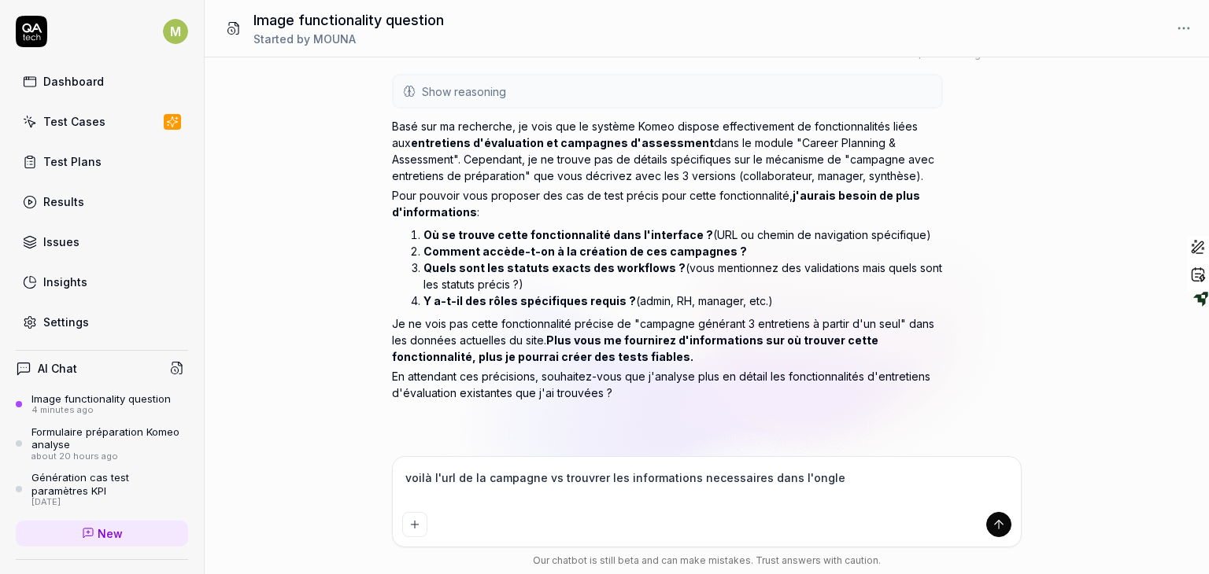
type textarea "voilà l'url de la campagne vs trouvrer les informations necessaires dans l'ongl…"
type textarea "*"
type textarea "voilà l'url de la campagne vs trouvrer les informations necessaires dans l'ongl…"
type textarea "*"
type textarea "voilà l'url de la campagne vs trouvrer les informations necessaires dans l'ongl…"
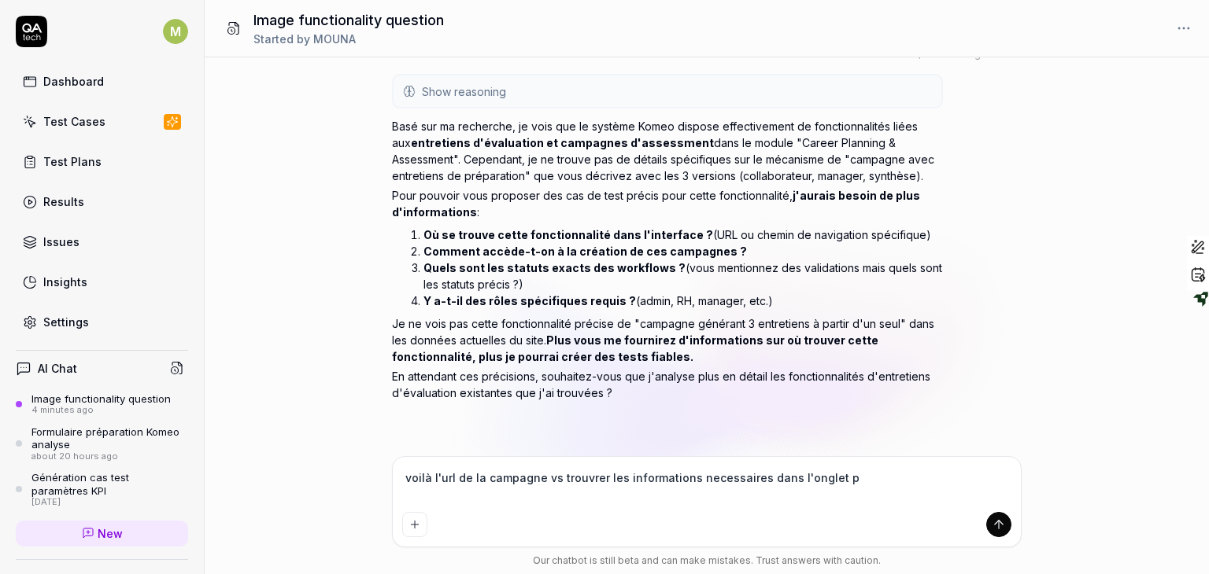
type textarea "*"
type textarea "voilà l'url de la campagne vs trouvrer les informations necessaires dans l'ongl…"
type textarea "*"
type textarea "voilà l'url de la campagne vs trouvrer les informations necessaires dans l'ongl…"
type textarea "*"
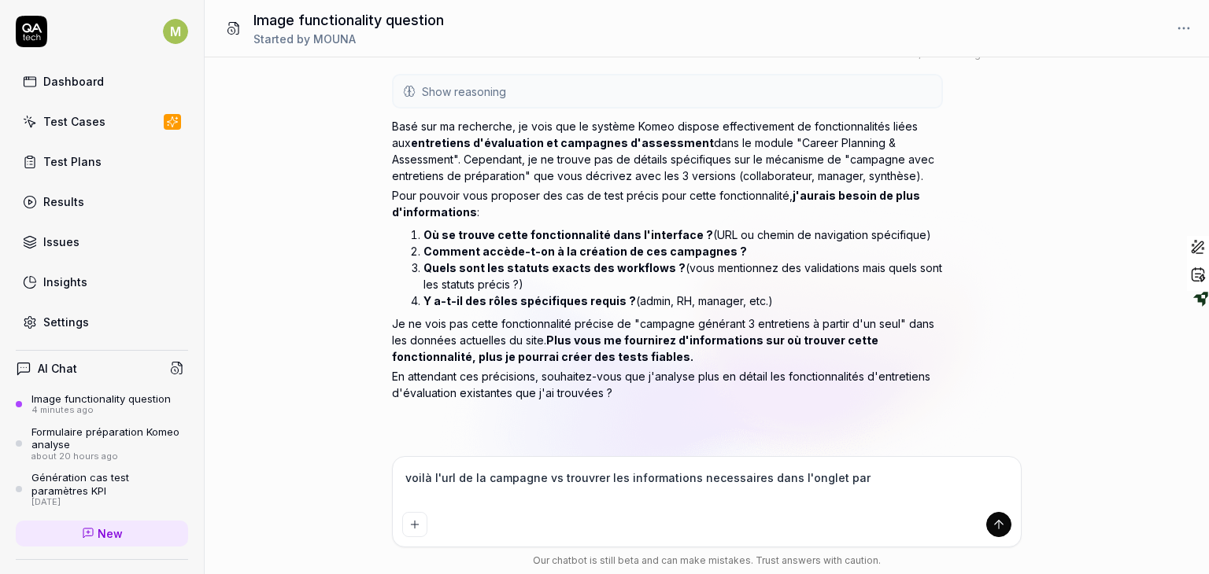
type textarea "voilà l'url de la campagne vs trouvrer les informations necessaires dans l'ongl…"
paste textarea "[URL][DOMAIN_NAME]"
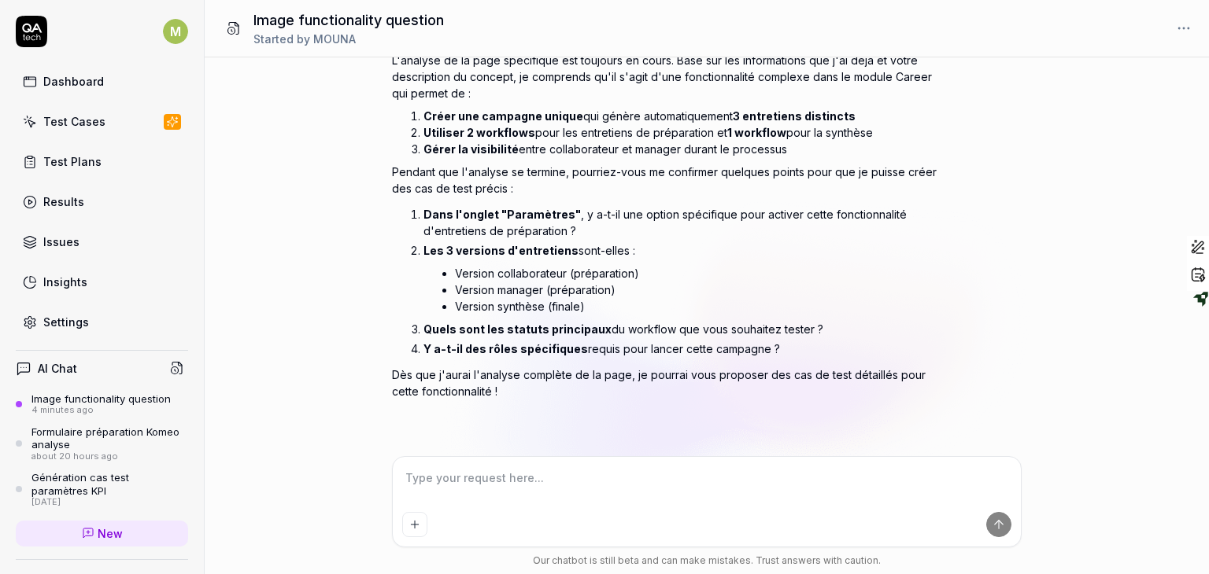
scroll to position [645, 0]
click at [713, 478] on textarea at bounding box center [706, 486] width 609 height 39
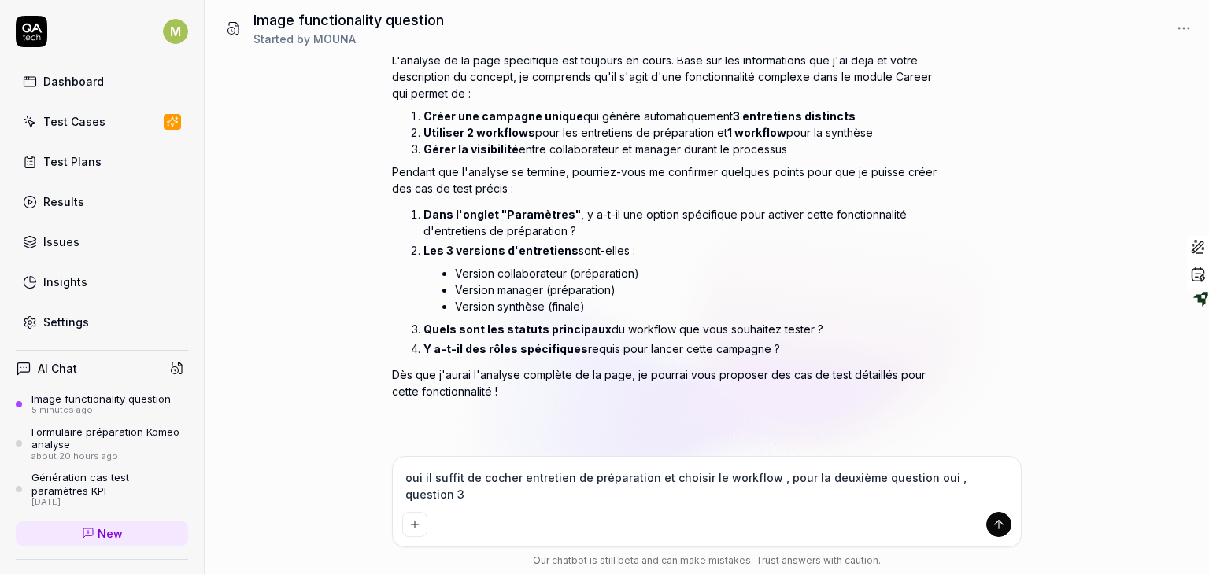
click at [404, 480] on textarea "oui il suffit de cocher entretien de préparation et choisir le workflow , pour …" at bounding box center [706, 486] width 609 height 39
click at [500, 494] on textarea "pour la question 1 oui il suffit de cocher entretien de préparation et choisir …" at bounding box center [706, 486] width 609 height 39
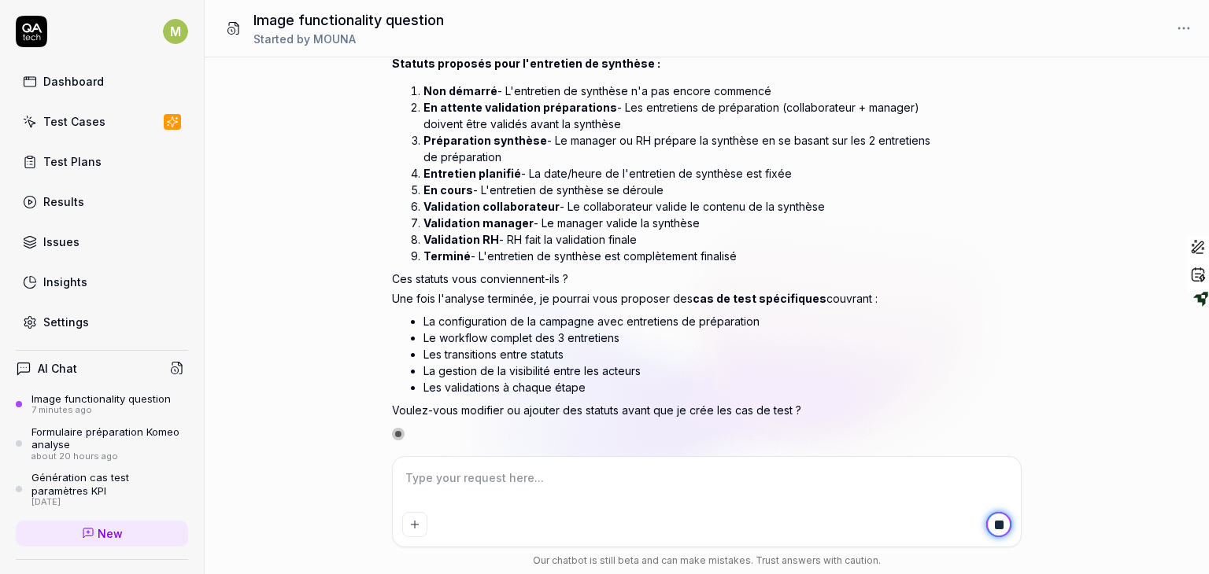
scroll to position [1218, 0]
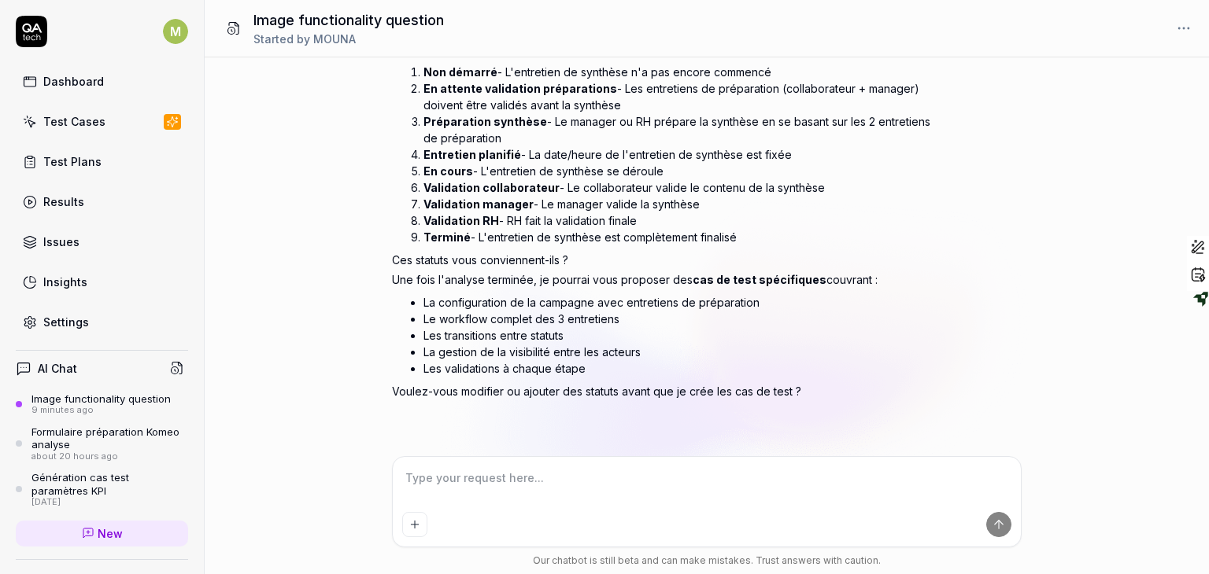
click at [489, 473] on textarea at bounding box center [706, 486] width 609 height 39
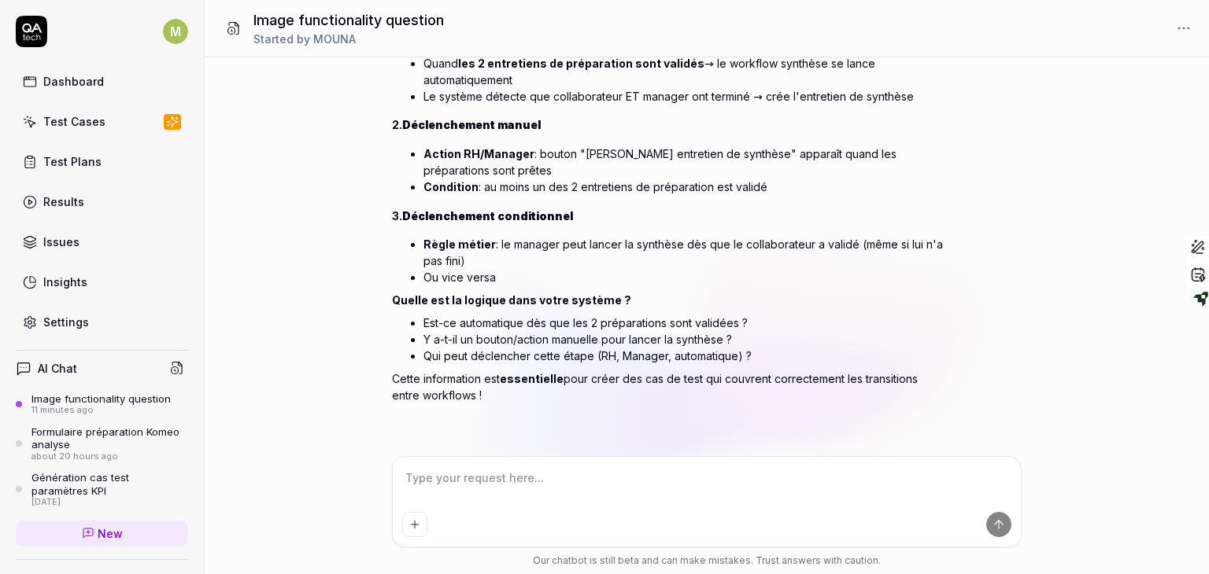
scroll to position [1816, 0]
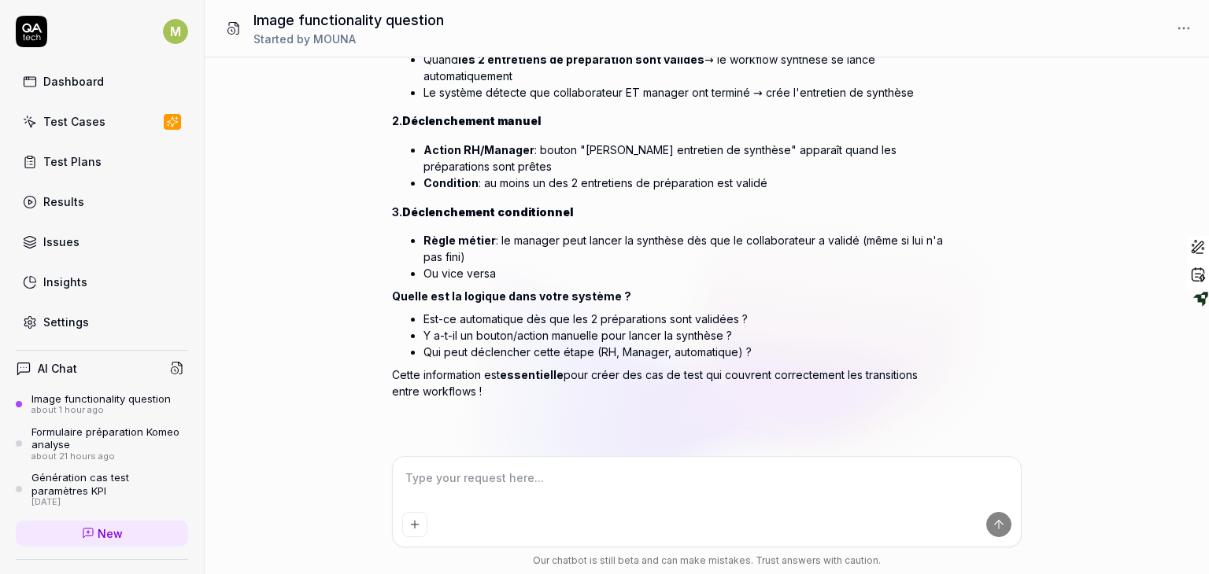
click at [513, 485] on textarea at bounding box center [706, 486] width 609 height 39
click at [839, 341] on li "Y a-t-il un bouton/action manuelle pour lancer la synthèse ?" at bounding box center [682, 335] width 519 height 17
drag, startPoint x: 813, startPoint y: 366, endPoint x: 839, endPoint y: 481, distance: 117.8
click at [0, 0] on div "image.png PNG fonctionalité You , about 1 hour ago M Show reasoning Je vais d'a…" at bounding box center [0, 0] width 0 height 0
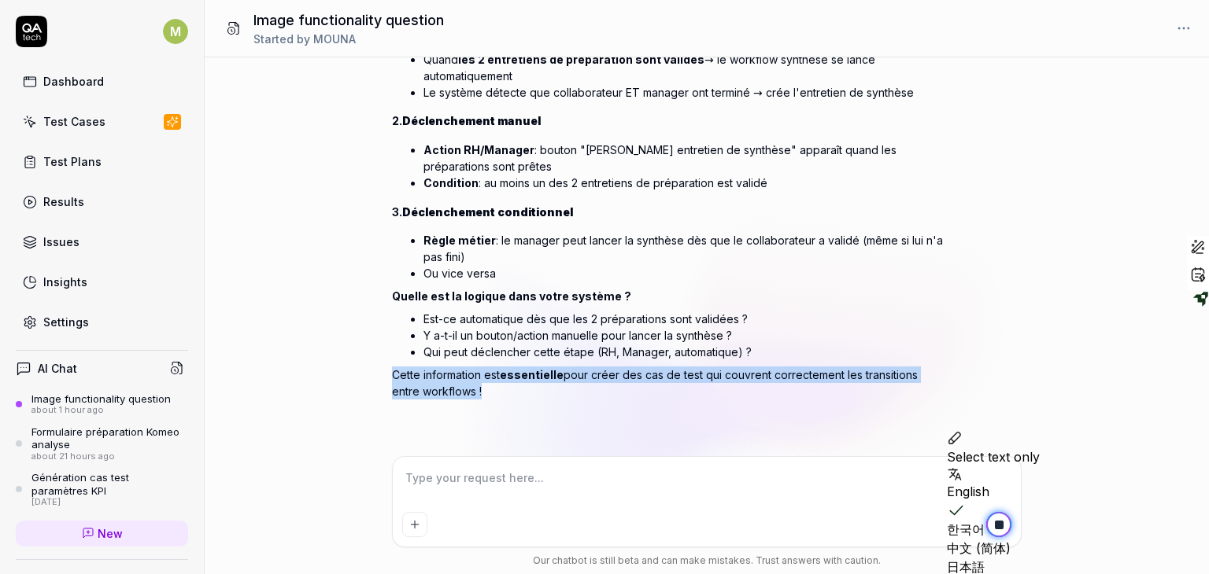
drag, startPoint x: 777, startPoint y: 351, endPoint x: 753, endPoint y: 495, distance: 146.0
click at [0, 0] on div "image.png PNG fonctionalité You , about 1 hour ago M Show reasoning Je vais d'a…" at bounding box center [0, 0] width 0 height 0
click at [743, 408] on div "Excellente question ! C'est effectivement un point crucial pour les tests. Basé…" at bounding box center [667, 186] width 551 height 508
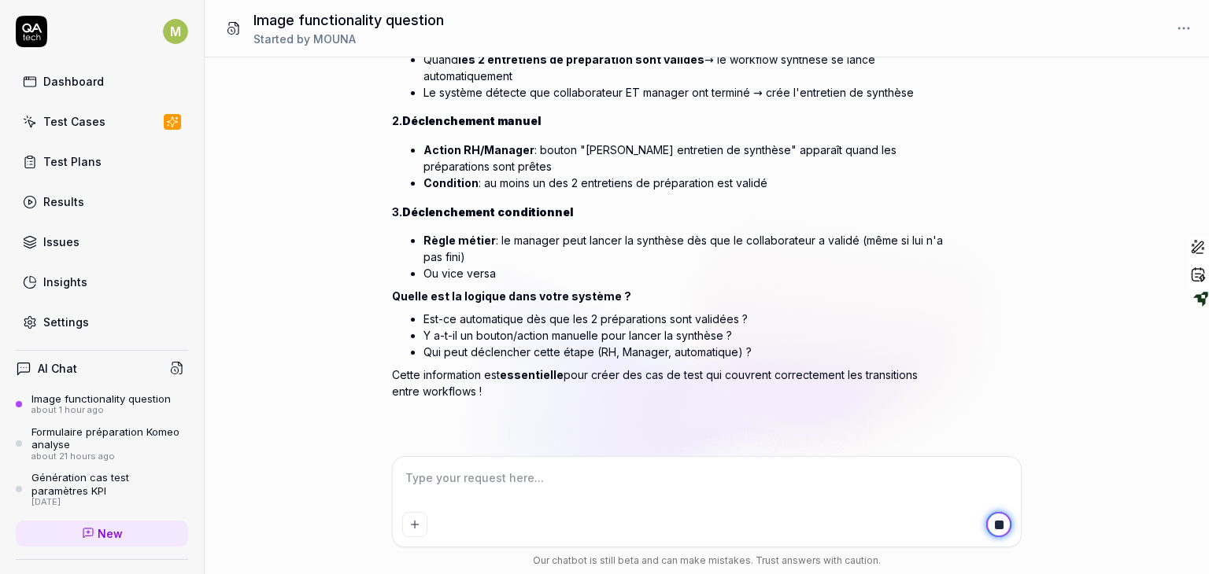
click at [743, 352] on li "Qui peut déclencher cette étape (RH, Manager, automatique) ?" at bounding box center [682, 352] width 519 height 17
click at [664, 482] on textarea at bounding box center [706, 486] width 609 height 39
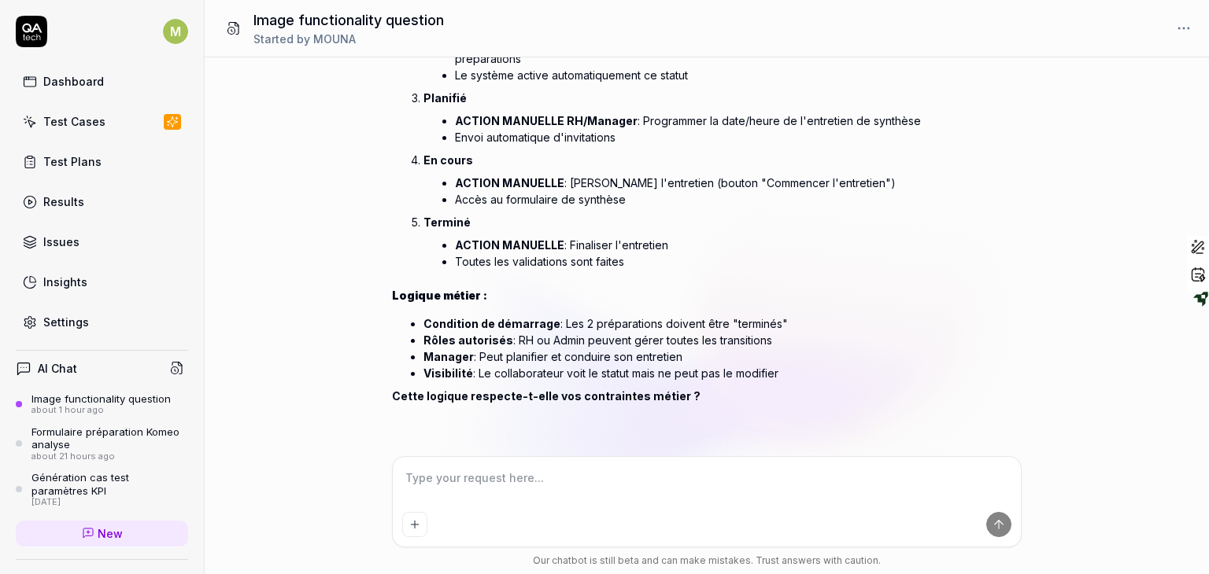
scroll to position [3217, 0]
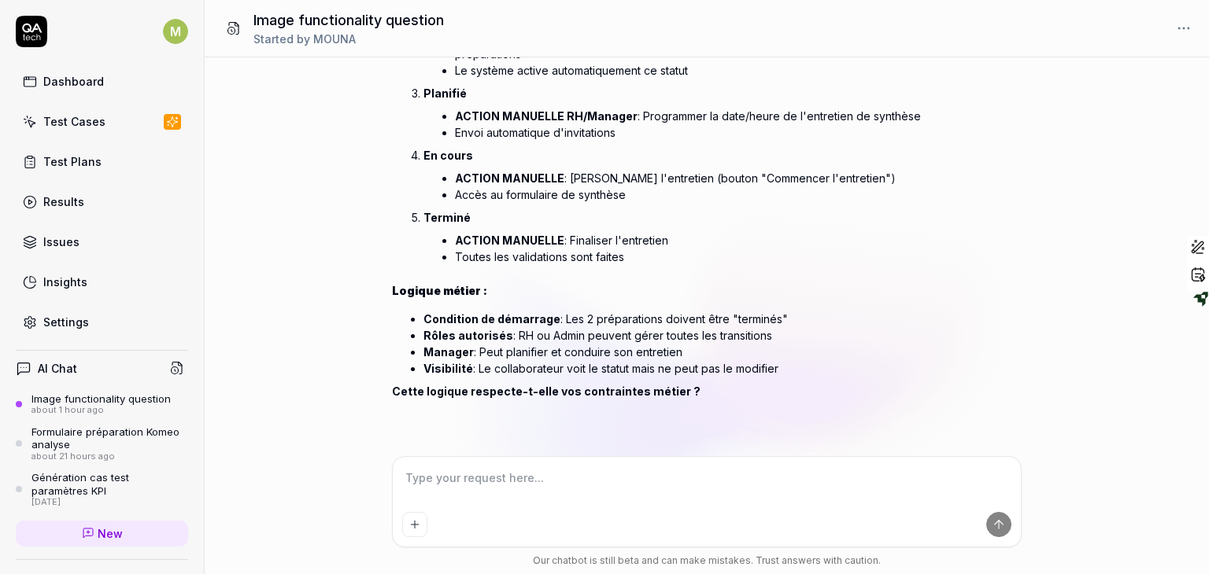
click at [645, 276] on div "Voici une logique métier cohérente pour le workflow principal dans votre contex…" at bounding box center [667, 139] width 551 height 528
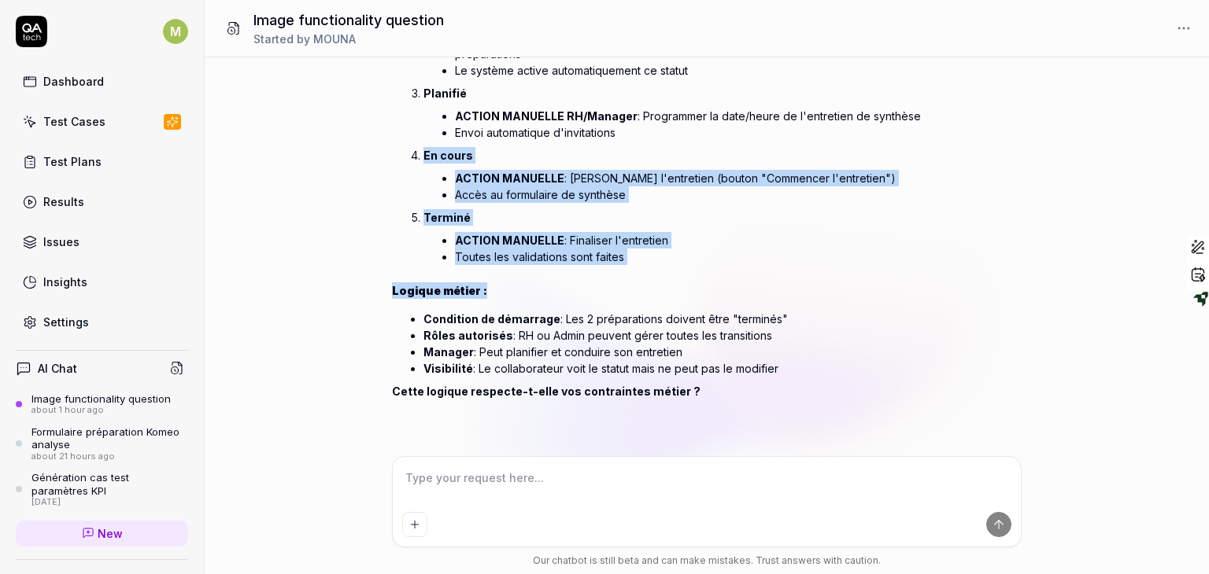
drag, startPoint x: 988, startPoint y: 294, endPoint x: 911, endPoint y: 138, distance: 173.8
click at [911, 138] on div "Voici une logique métier cohérente pour le workflow principal dans votre contex…" at bounding box center [706, 158] width 629 height 566
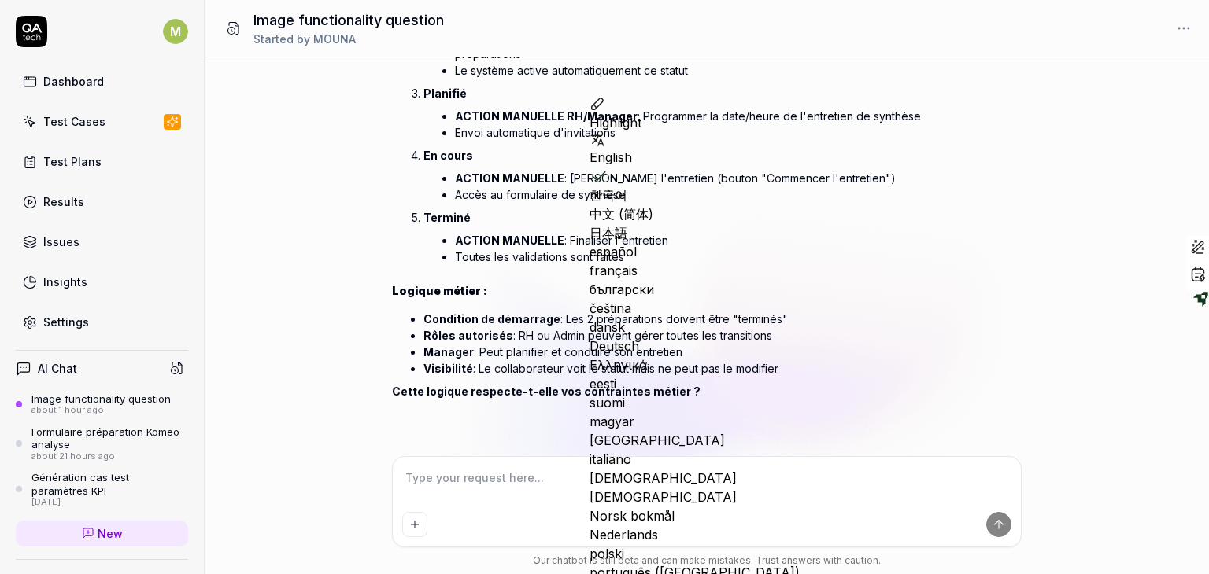
click at [836, 56] on div "Image functionality question Started by MOUNA" at bounding box center [707, 28] width 1004 height 57
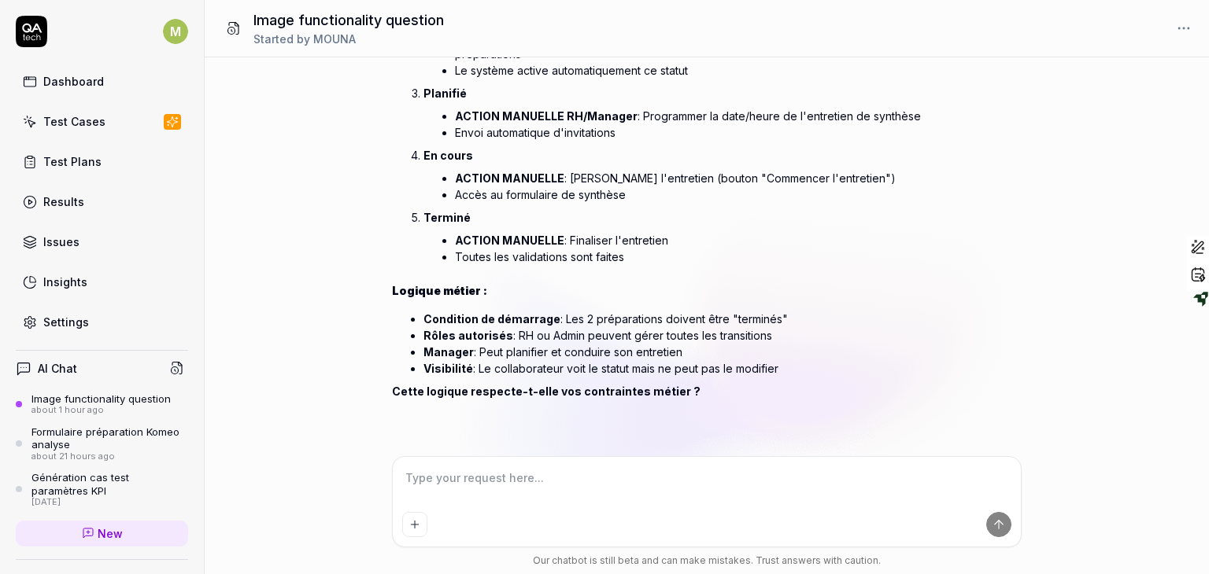
click at [836, 56] on div "Image functionality question Started by MOUNA" at bounding box center [707, 28] width 1004 height 57
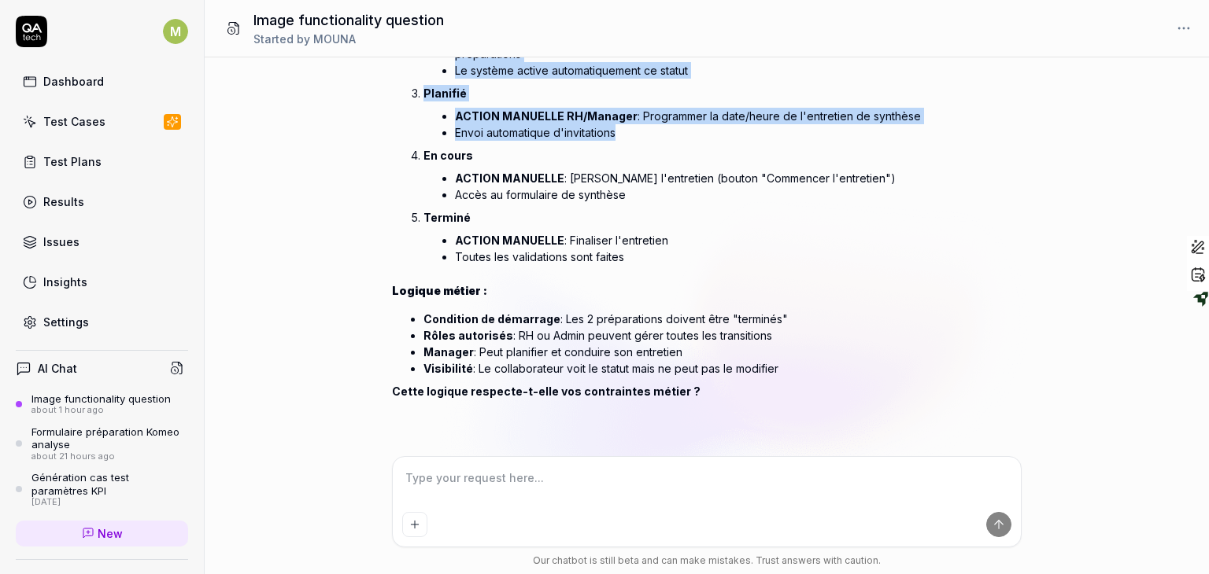
drag, startPoint x: 836, startPoint y: 56, endPoint x: 777, endPoint y: 141, distance: 103.0
click at [777, 141] on div "Image functionality question Started by MOUNA image.png PNG fonctionalité You ,…" at bounding box center [707, 287] width 1004 height 574
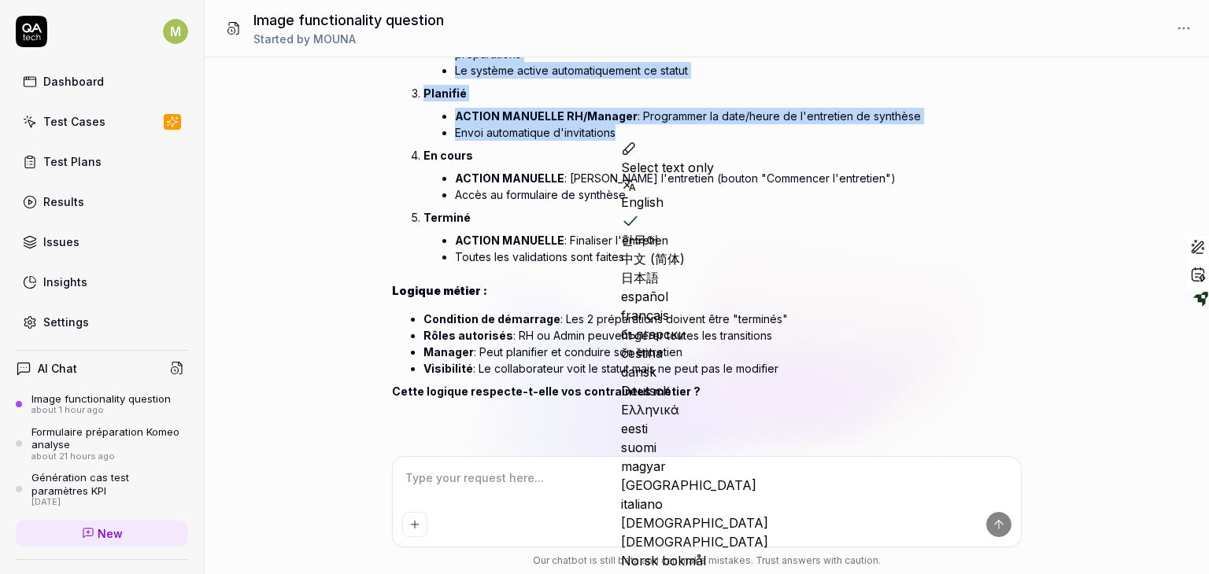
click at [777, 141] on ul "ACTION MANUELLE RH/Manager : Programmer la date/heure de l'entretien de synthès…" at bounding box center [682, 124] width 519 height 39
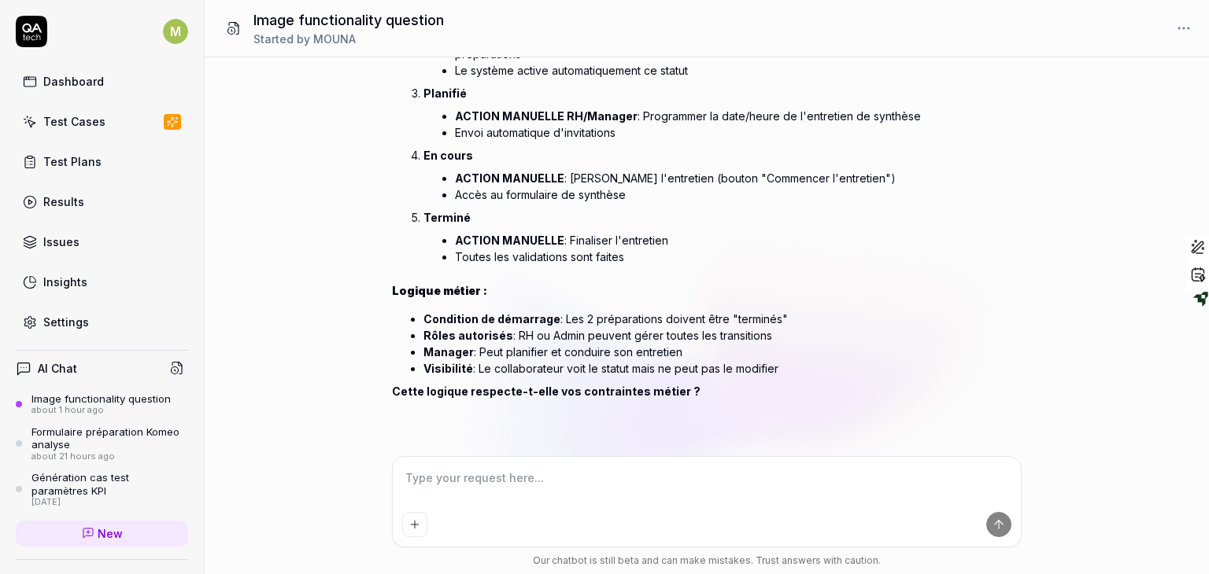
click at [777, 141] on ul "ACTION MANUELLE RH/Manager : Programmer la date/heure de l'entretien de synthès…" at bounding box center [682, 124] width 519 height 39
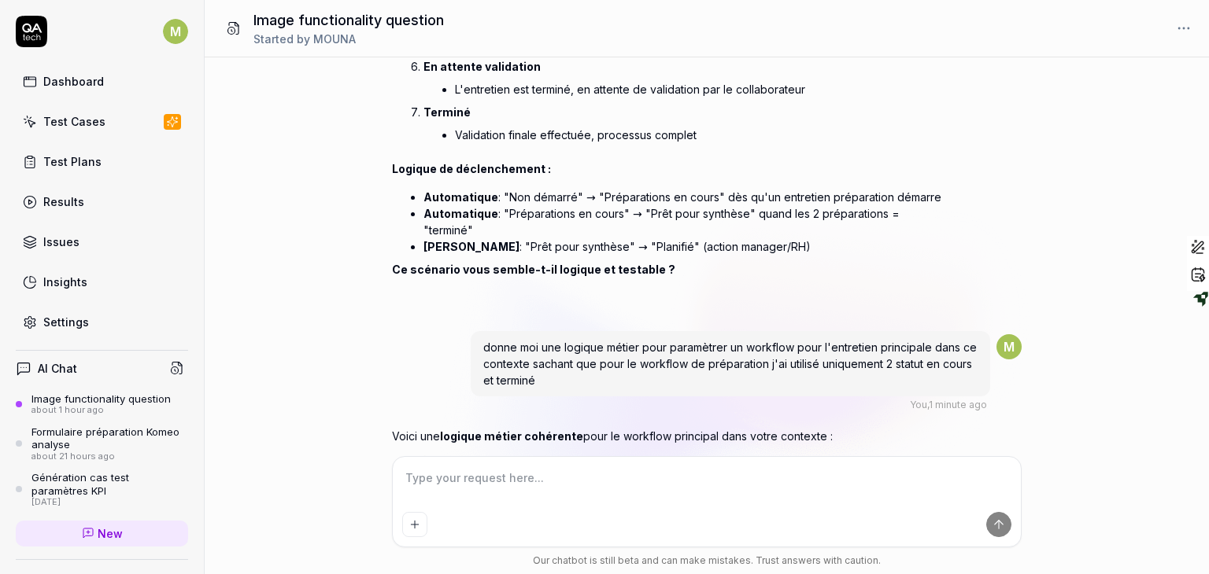
scroll to position [2765, 0]
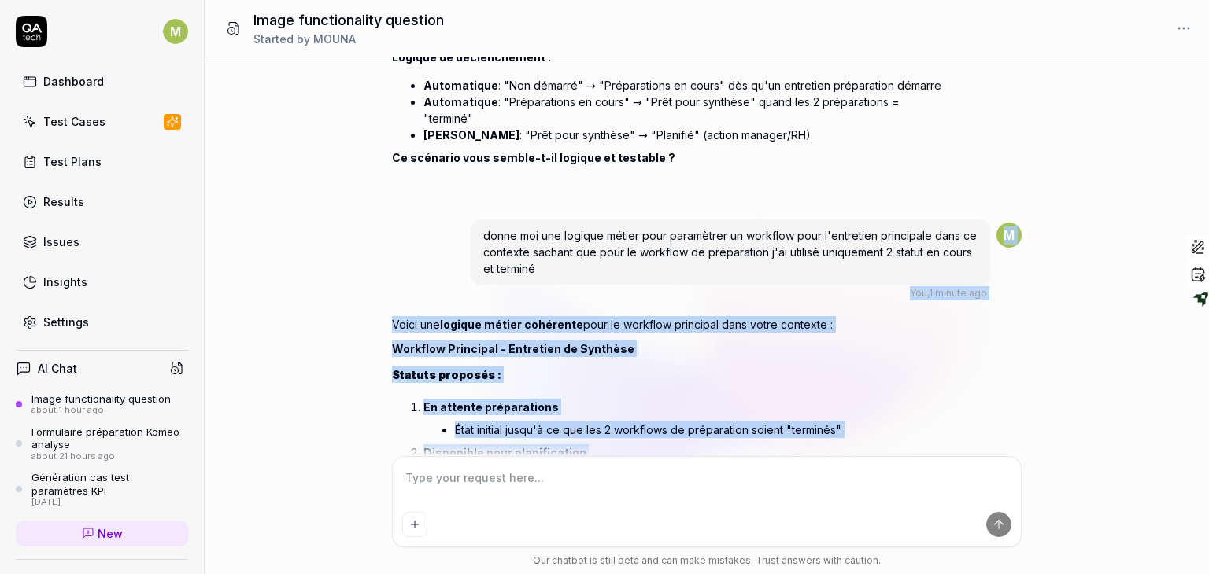
drag, startPoint x: 762, startPoint y: 183, endPoint x: 713, endPoint y: 290, distance: 117.6
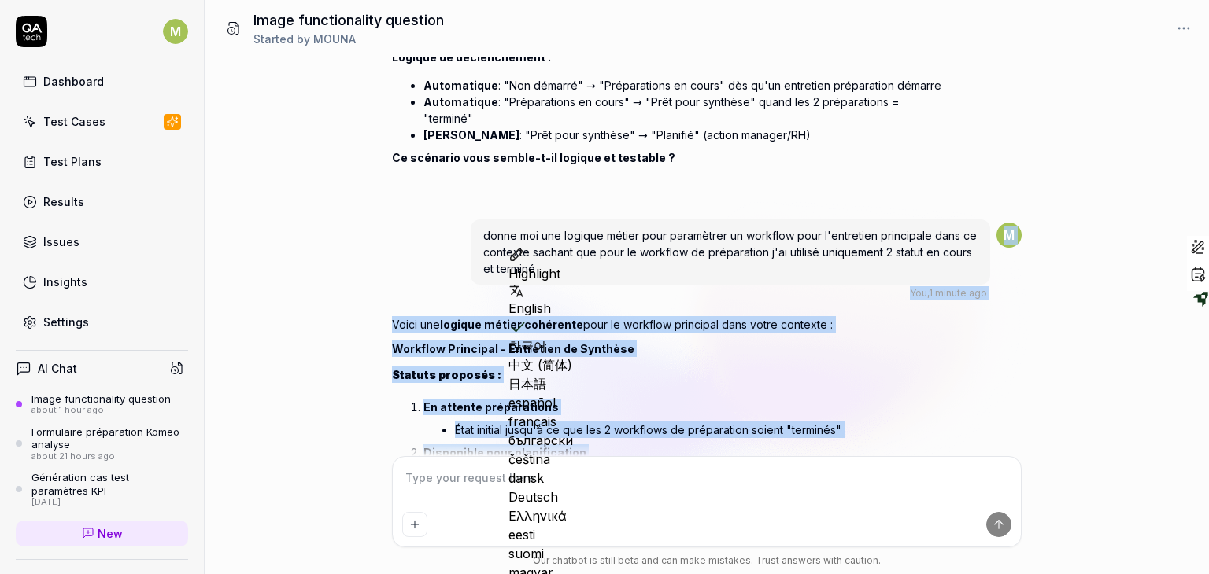
click at [718, 333] on p "Voici une logique métier cohérente pour le workflow principal dans votre contex…" at bounding box center [667, 324] width 551 height 17
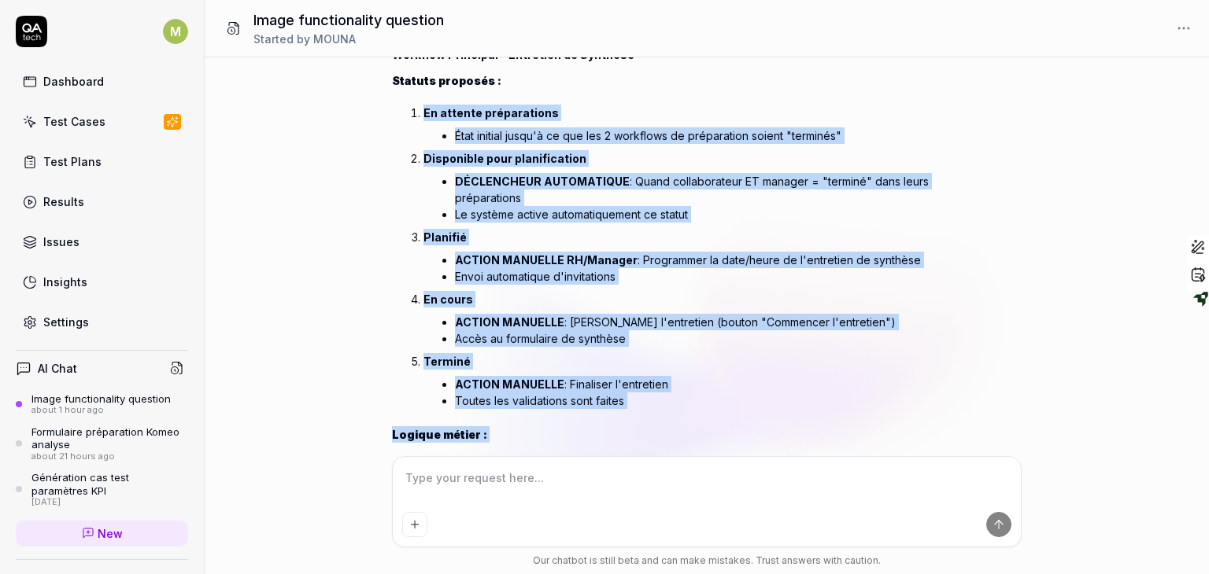
drag, startPoint x: 655, startPoint y: 401, endPoint x: 645, endPoint y: 431, distance: 31.4
click at [645, 431] on div "Voici une logique métier cohérente pour le workflow principal dans votre contex…" at bounding box center [667, 283] width 551 height 528
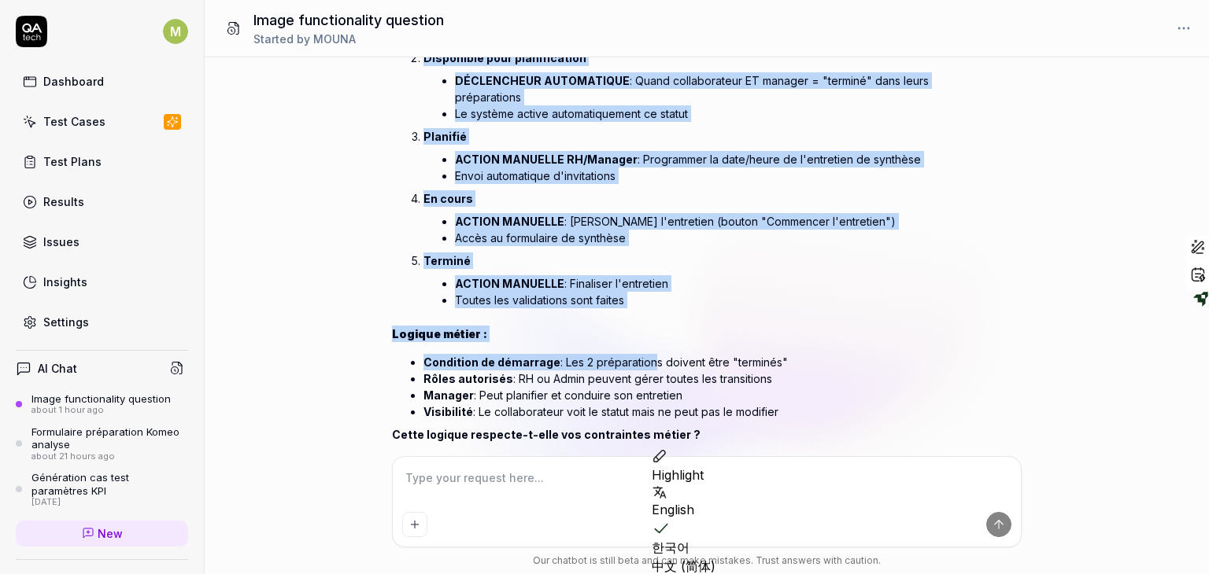
scroll to position [3217, 0]
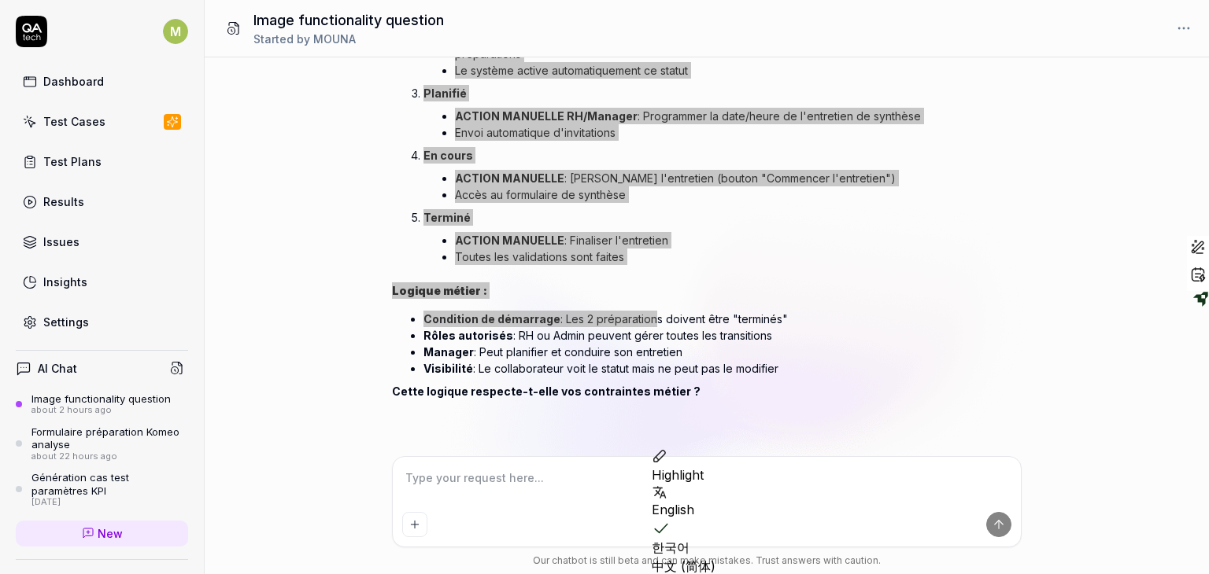
type textarea "*"
